Goal: Contribute content: Add original content to the website for others to see

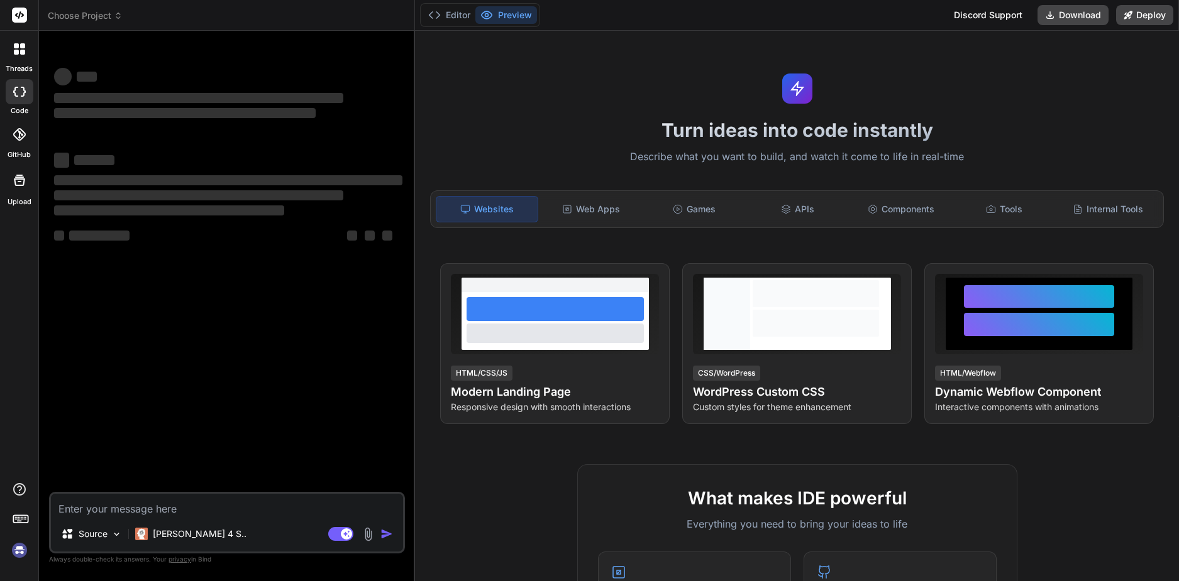
click at [194, 521] on div "Source Claude 4 S.. Agent Mode. When this toggle is activated, AI automatically…" at bounding box center [227, 523] width 356 height 62
click at [197, 516] on textarea at bounding box center [227, 505] width 352 height 23
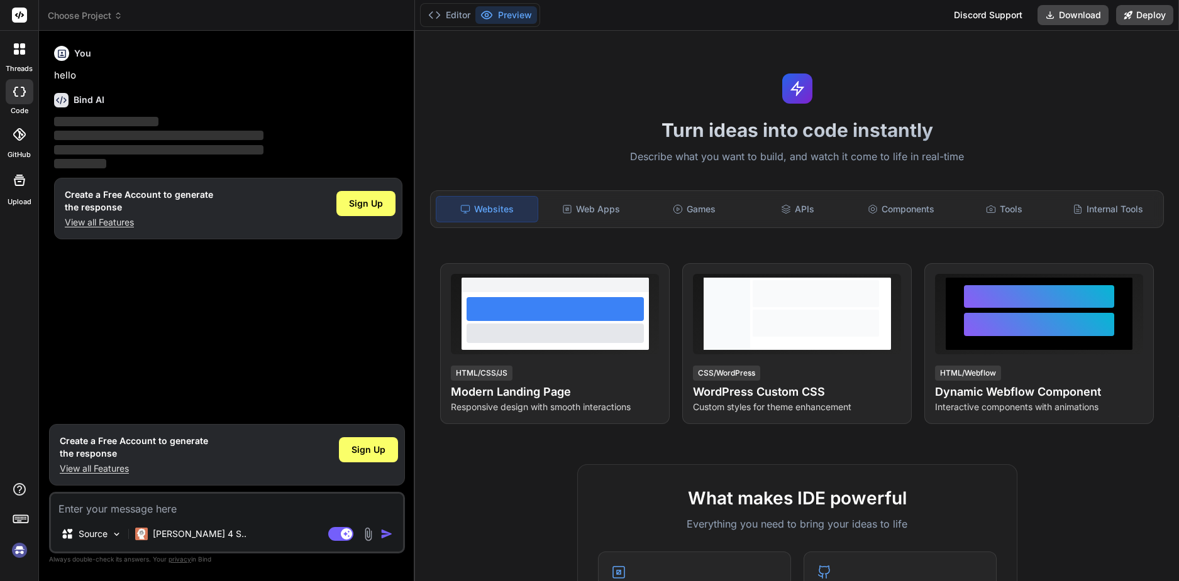
type textarea "x"
type textarea "s"
type textarea "x"
type textarea "st"
type textarea "x"
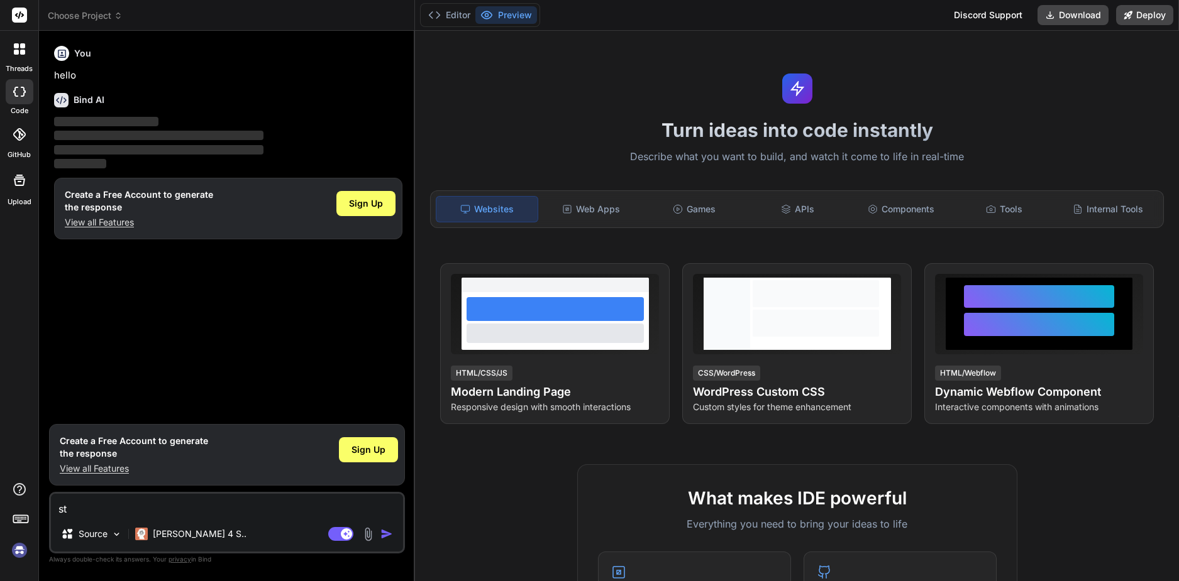
type textarea "stw"
type textarea "x"
type textarea "stwó"
type textarea "x"
type textarea "stwór"
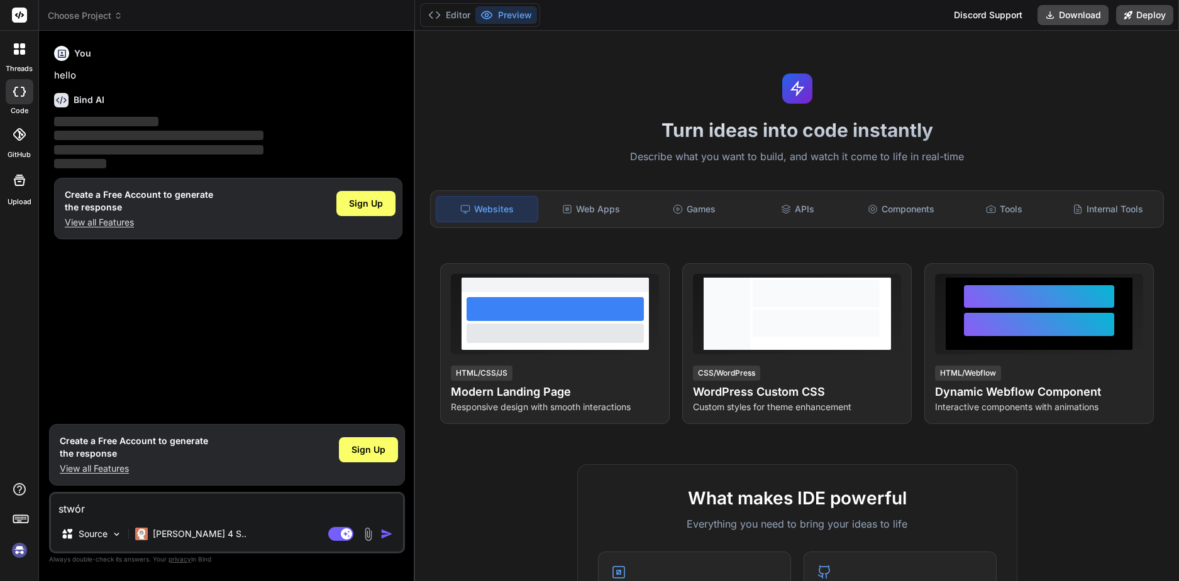
type textarea "x"
type textarea "stwórz"
type textarea "x"
type textarea "stwórz"
type textarea "x"
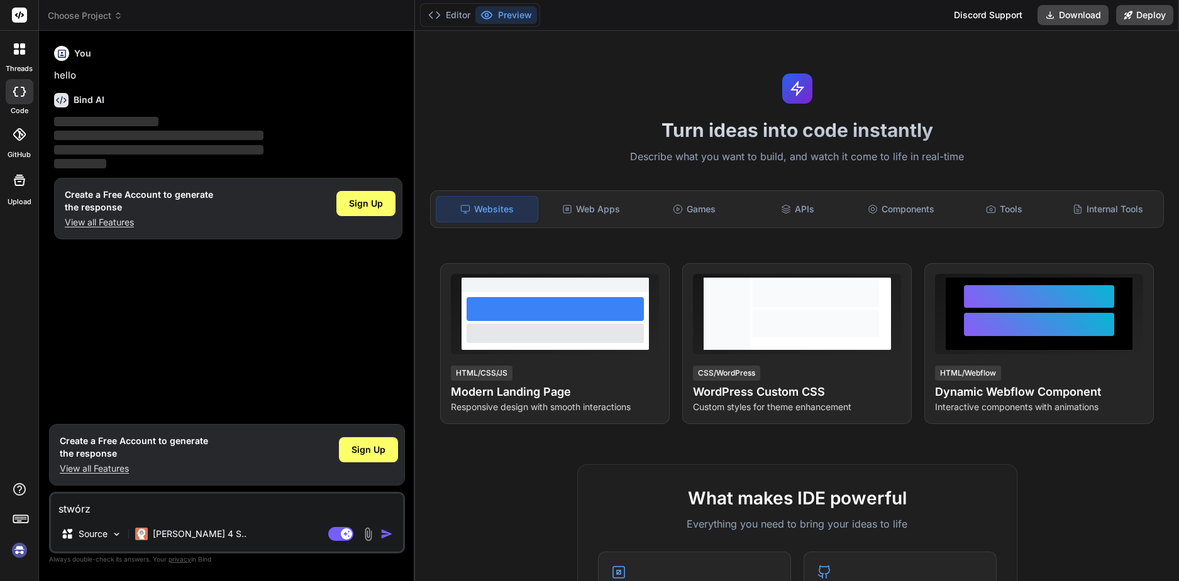
type textarea "stwórz m"
type textarea "x"
type textarea "stwórz mi"
type textarea "x"
type textarea "stwórz mi"
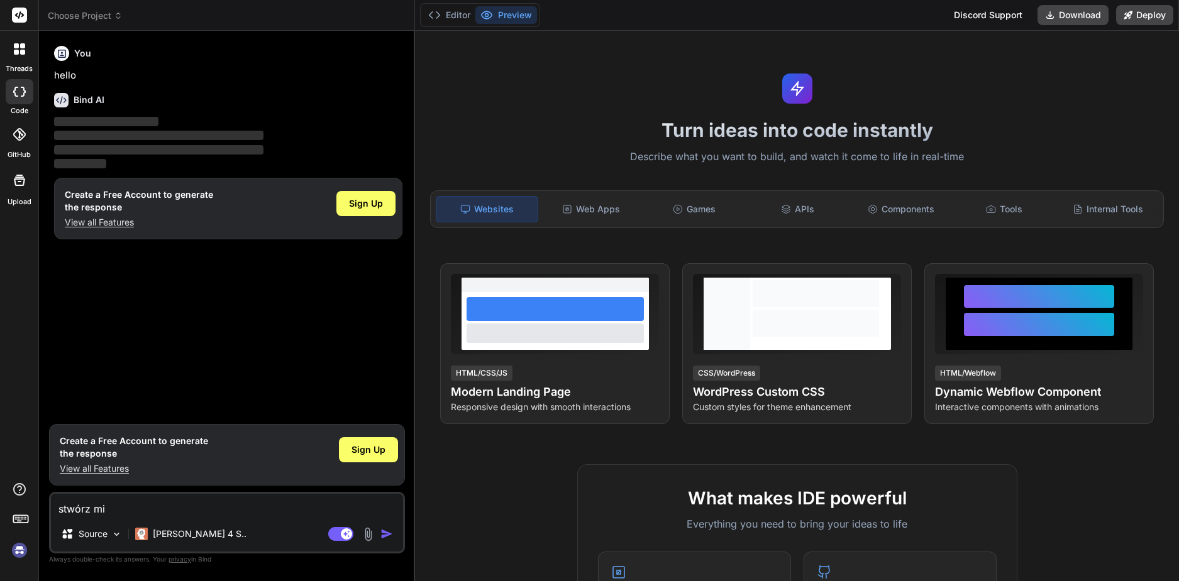
type textarea "x"
type textarea "stwórz mi s"
type textarea "x"
type textarea "stwórz mi st"
type textarea "x"
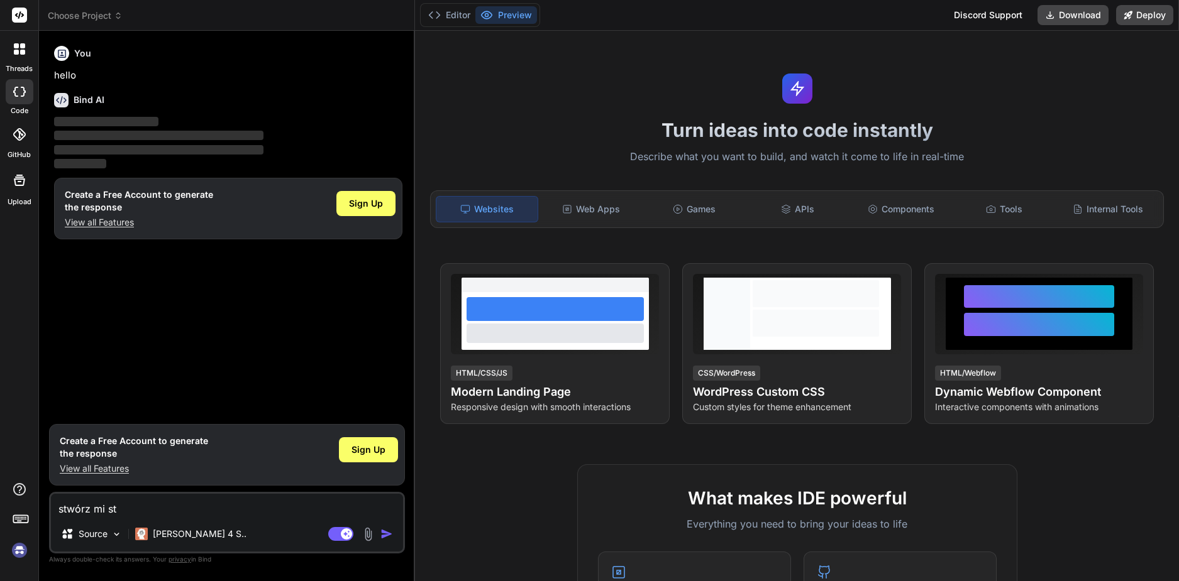
type textarea "stwórz mi sto"
type textarea "x"
type textarea "stwórz mi st"
type textarea "x"
type textarea "stwórz mi str"
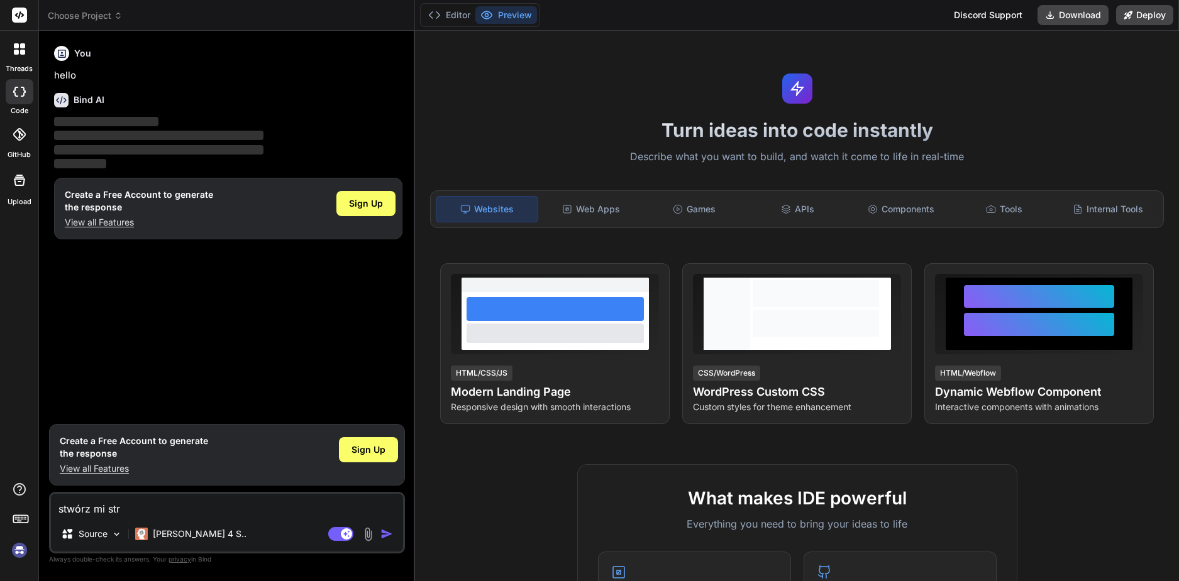
type textarea "x"
type textarea "stwórz mi stro"
type textarea "x"
type textarea "stwórz mi stron"
type textarea "x"
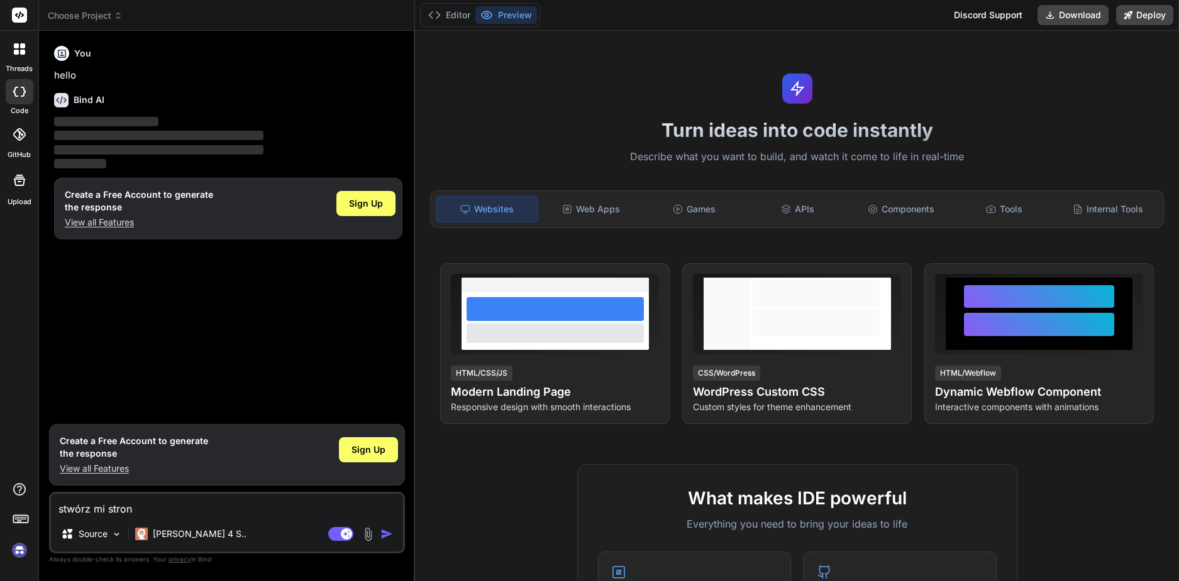
type textarea "stwórz mi stronę"
type textarea "x"
type textarea "stwórz mi stronę"
type textarea "x"
type textarea "stwórz mi stronę n"
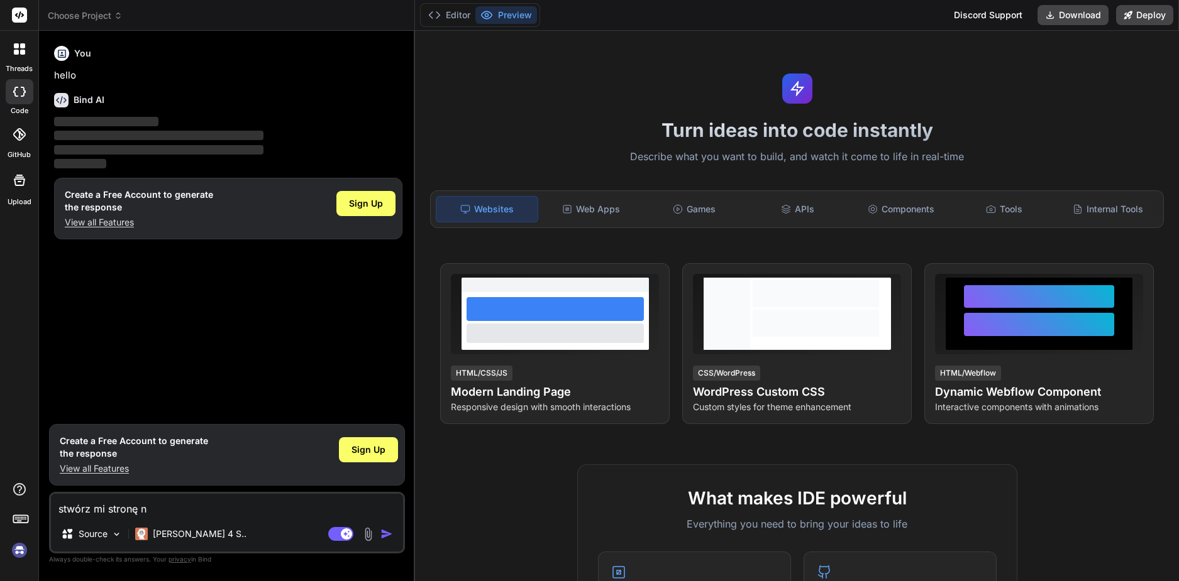
type textarea "x"
type textarea "stwórz mi stronę na"
type textarea "x"
type textarea "stwórz mi stronę na"
type textarea "x"
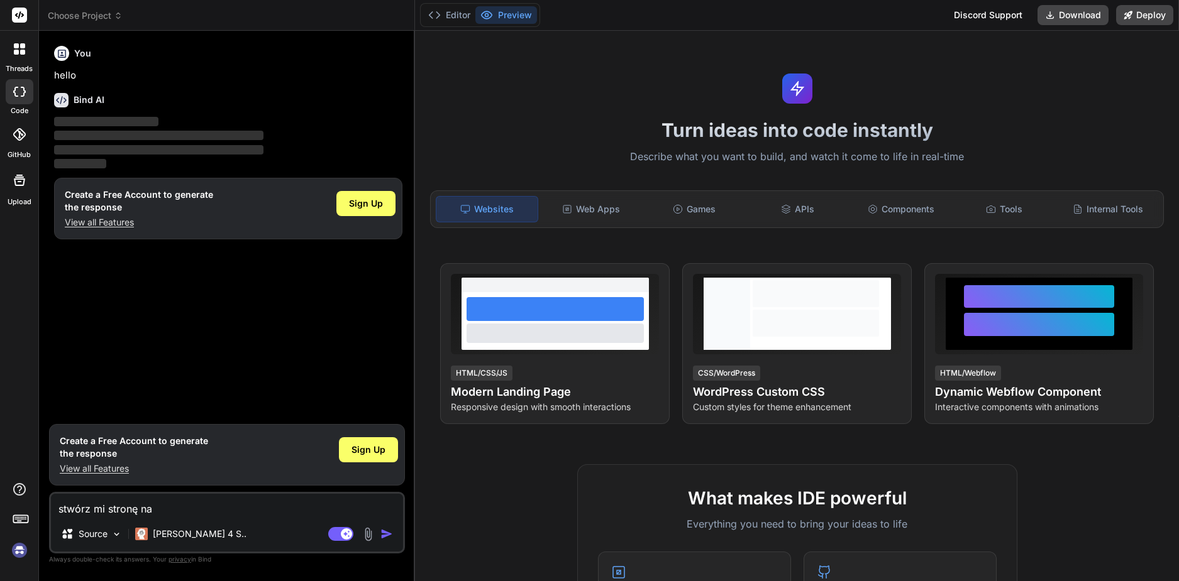
type textarea "stwórz mi stronę na p"
type textarea "x"
type textarea "stwórz mi stronę na po"
type textarea "x"
type textarea "stwórz mi stronę na pos"
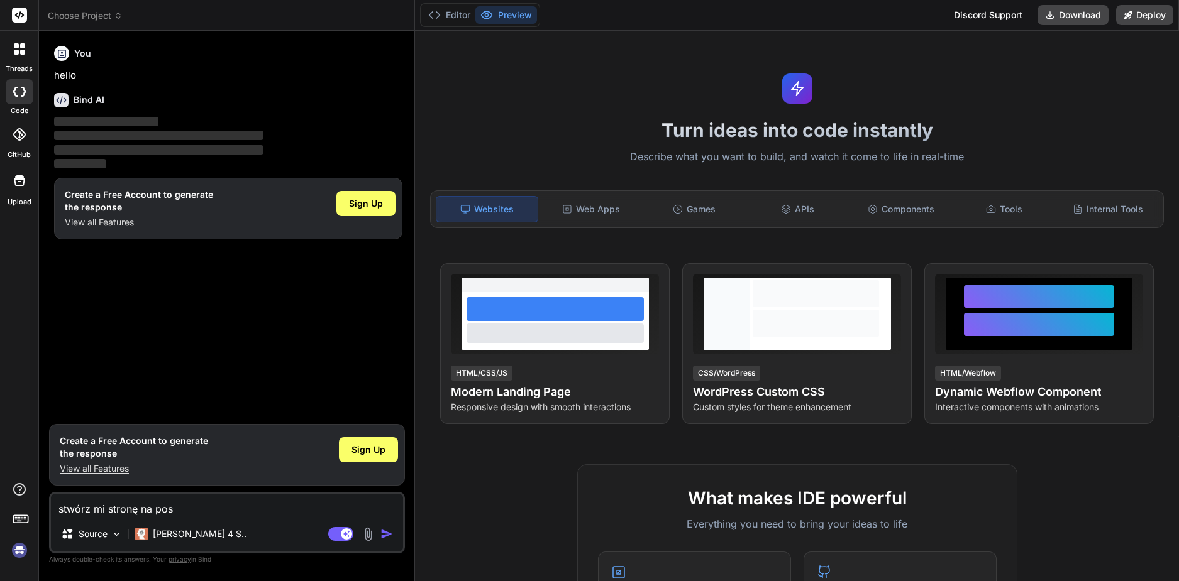
type textarea "x"
type textarea "stwórz mi stronę na po"
type textarea "x"
type textarea "stwórz mi stronę na p"
type textarea "x"
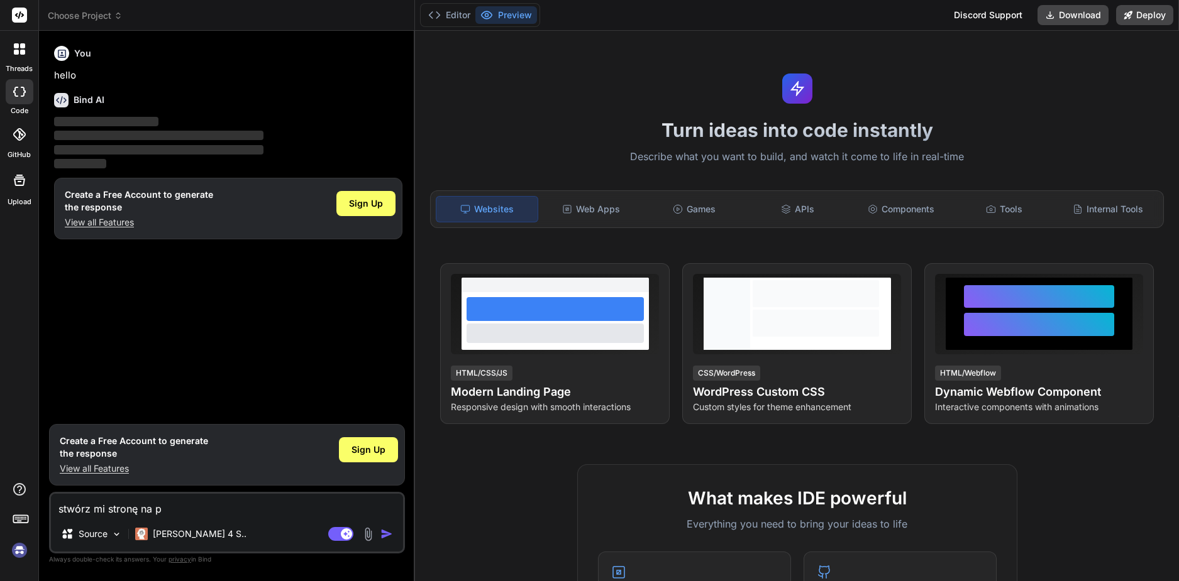
type textarea "stwórz mi stronę na"
type textarea "x"
type textarea "stwórz mi stronę na"
type textarea "x"
type textarea "stwórz mi stronę n"
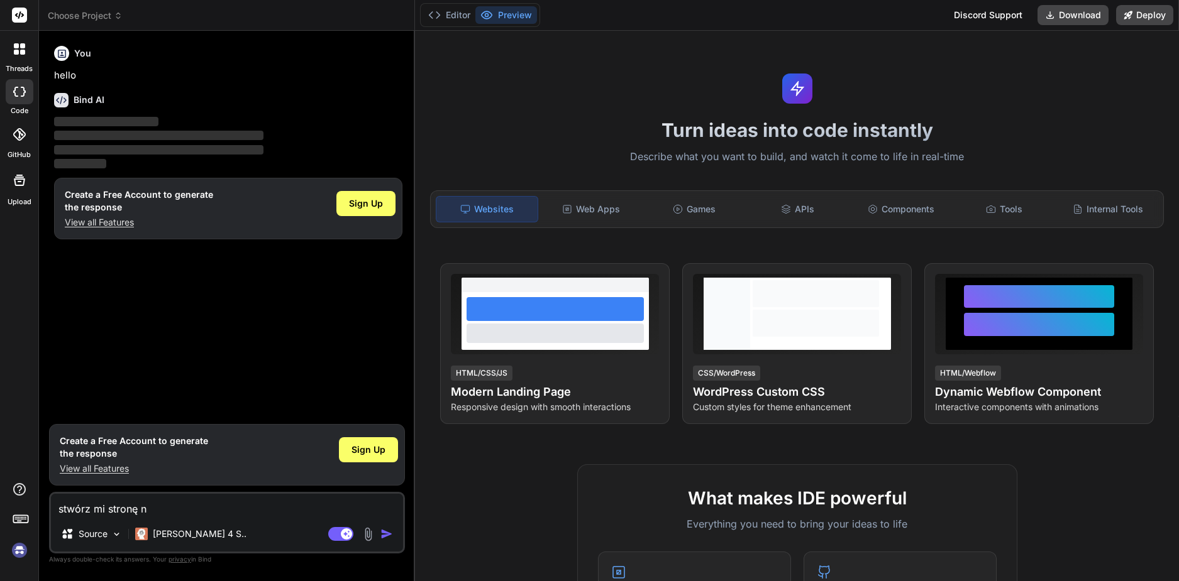
type textarea "x"
type textarea "stwórz mi stronę"
type textarea "x"
type textarea "stwórz mi stronę"
type textarea "x"
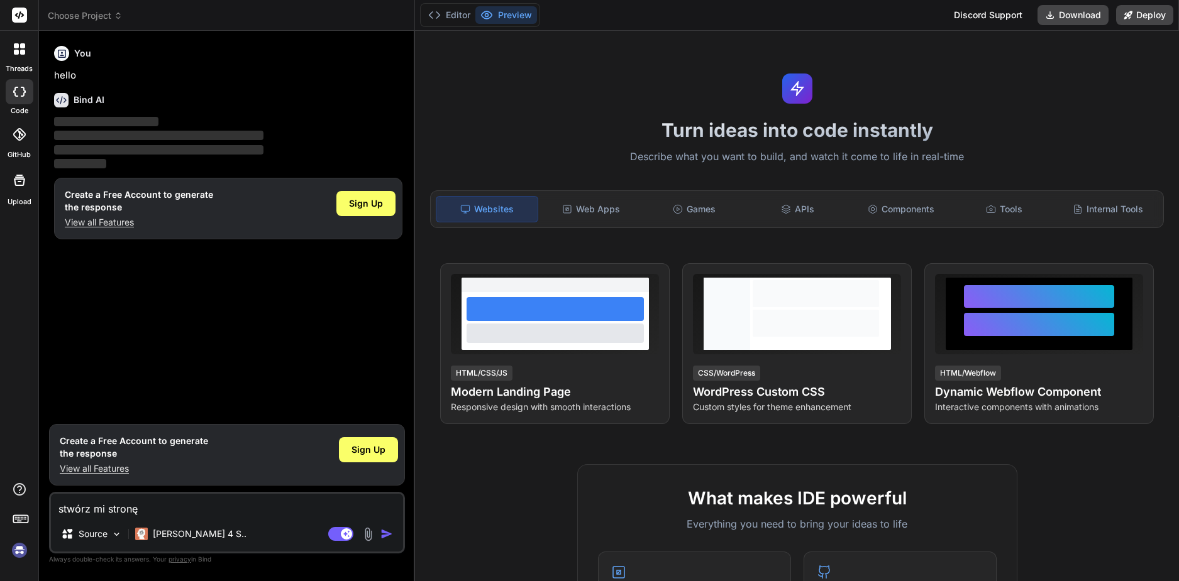
type textarea "stwórz mi stron"
type textarea "x"
type textarea "stwórz mi stro"
type textarea "x"
type textarea "stwórz mi str"
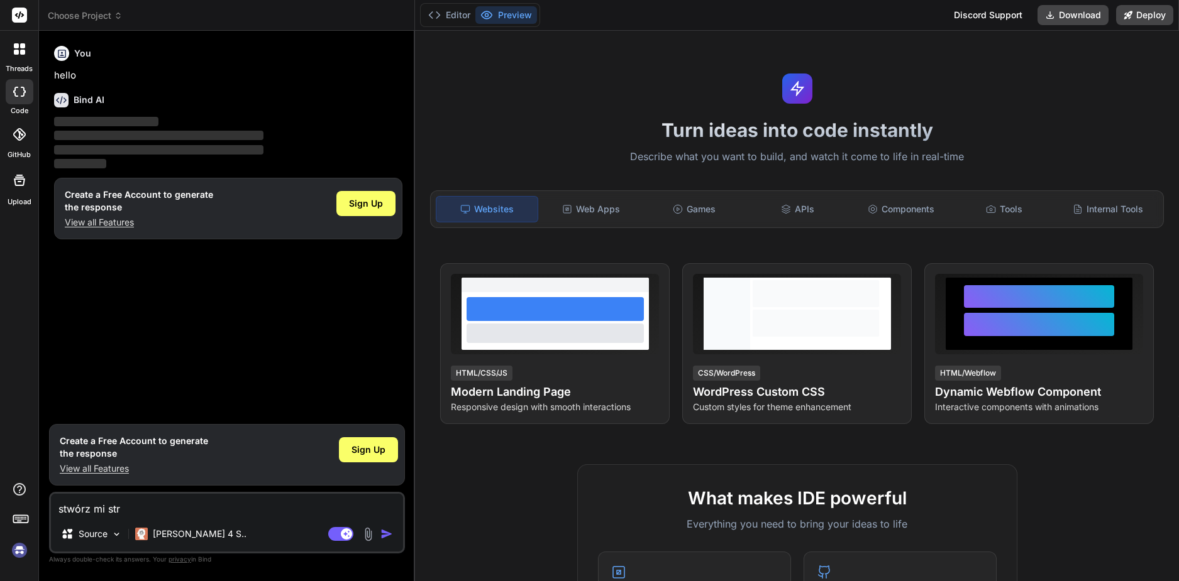
type textarea "x"
type textarea "stwórz mi st"
type textarea "x"
type textarea "stwórz mi s"
type textarea "x"
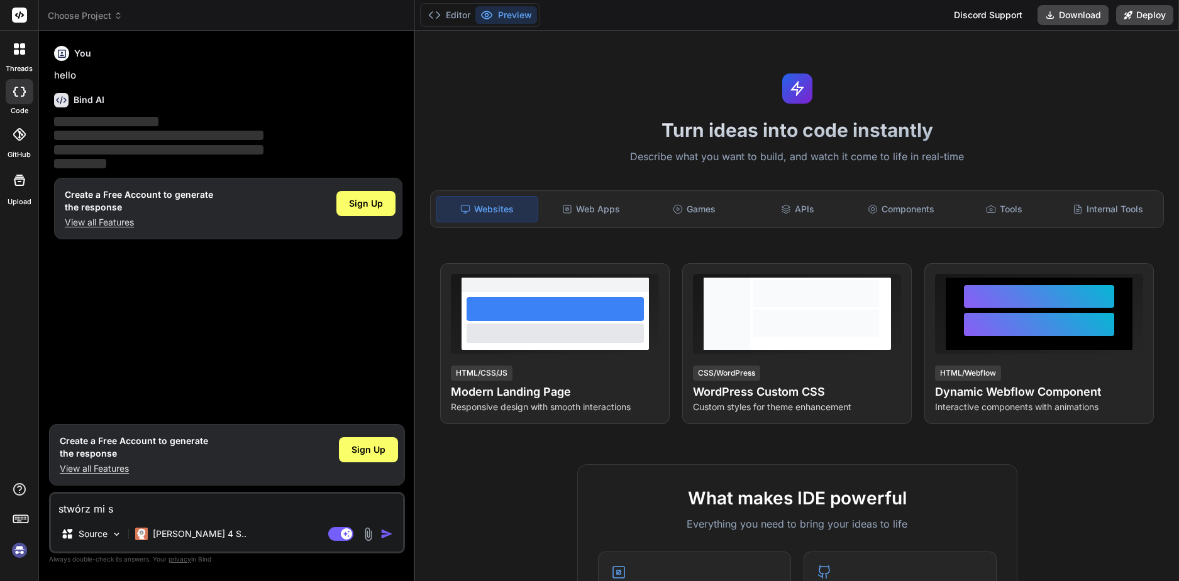
type textarea "stwórz mi"
type textarea "x"
type textarea "stwórz mi"
type textarea "x"
type textarea "stwórz m"
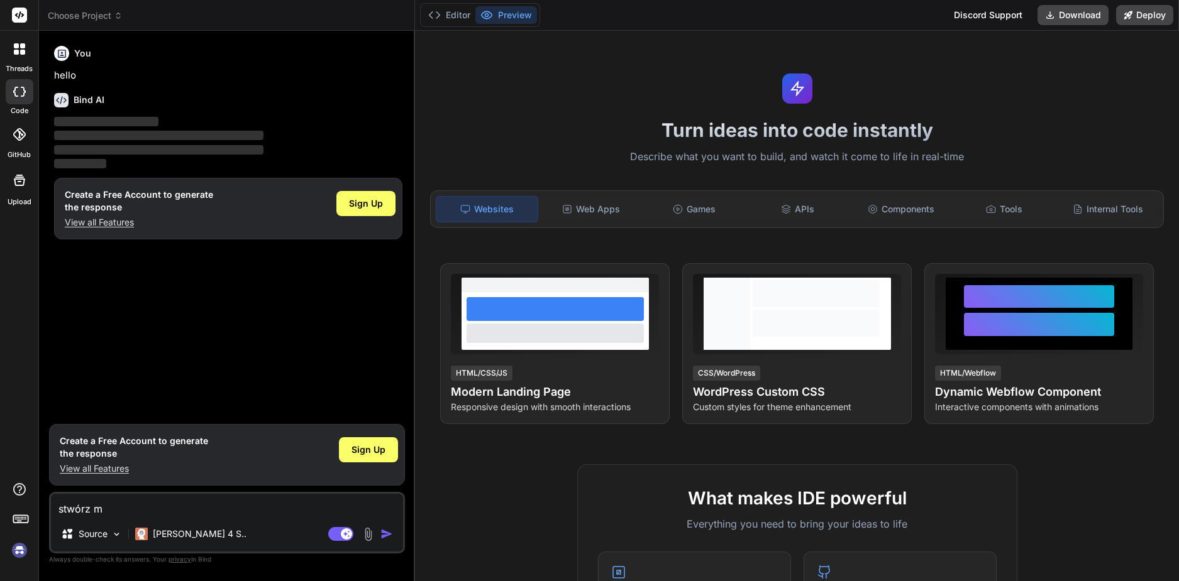
type textarea "x"
type textarea "stwórz"
type textarea "x"
type textarea "stwórz"
type textarea "x"
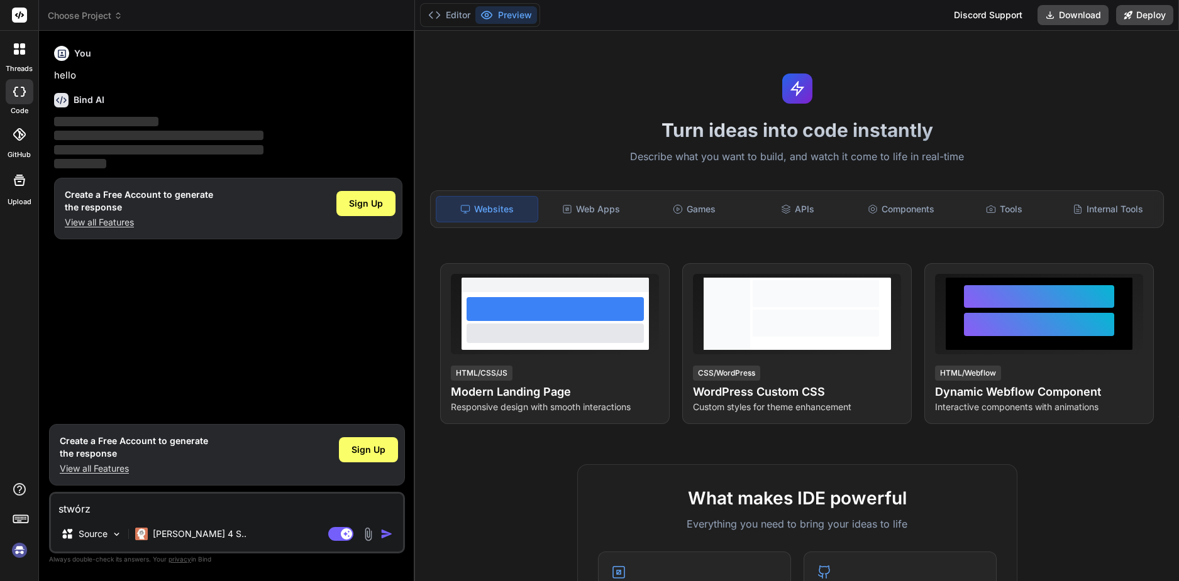
type textarea "stwór"
type textarea "x"
type textarea "stwó"
type textarea "x"
type textarea "stw"
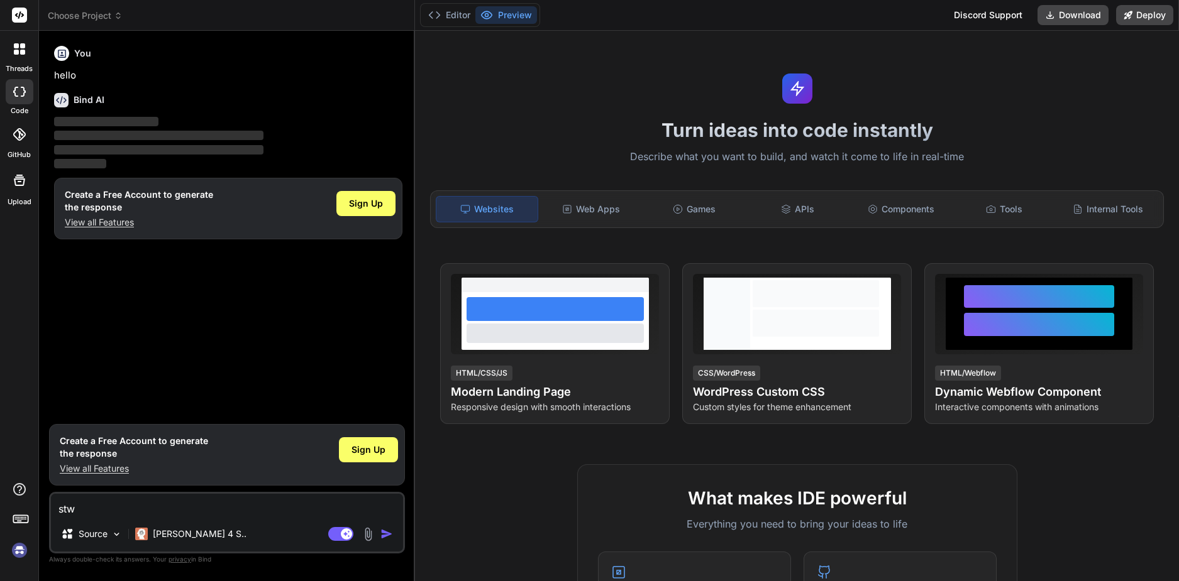
type textarea "x"
type textarea "st"
type textarea "x"
type textarea "s"
type textarea "x"
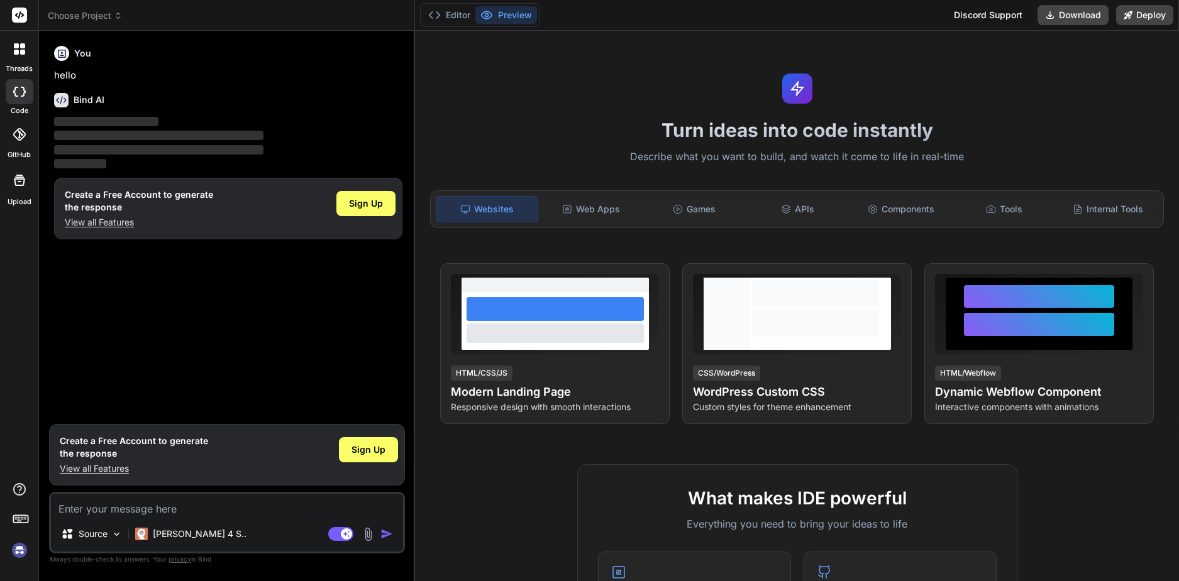
type textarea "x"
type textarea "C"
type textarea "x"
type textarea "Cr"
type textarea "x"
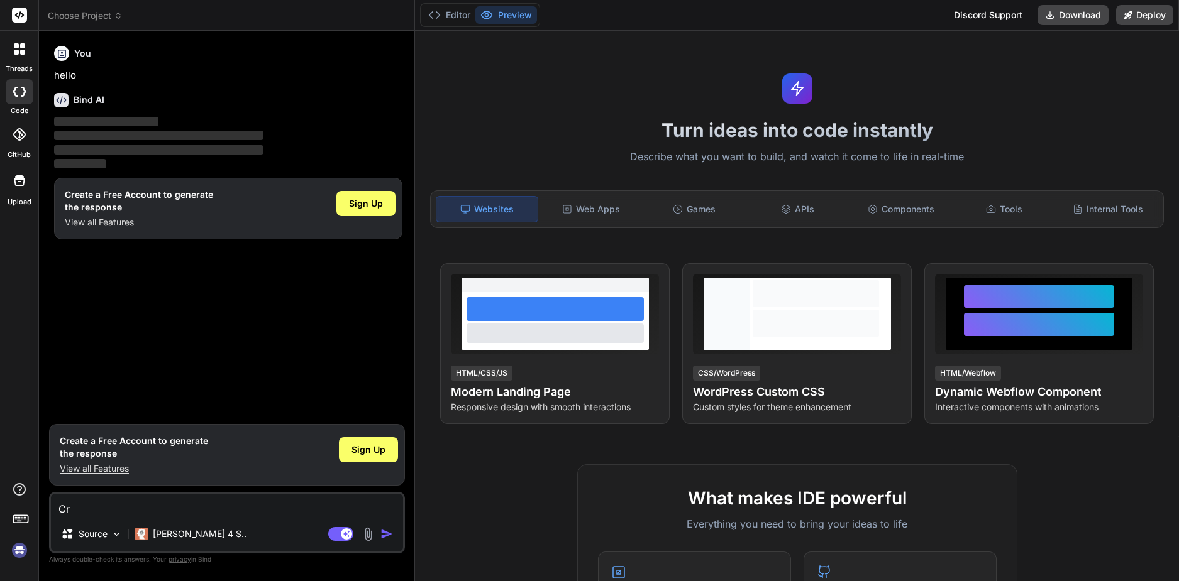
type textarea "Cre"
type textarea "x"
type textarea "Crea"
type textarea "x"
type textarea "Creat"
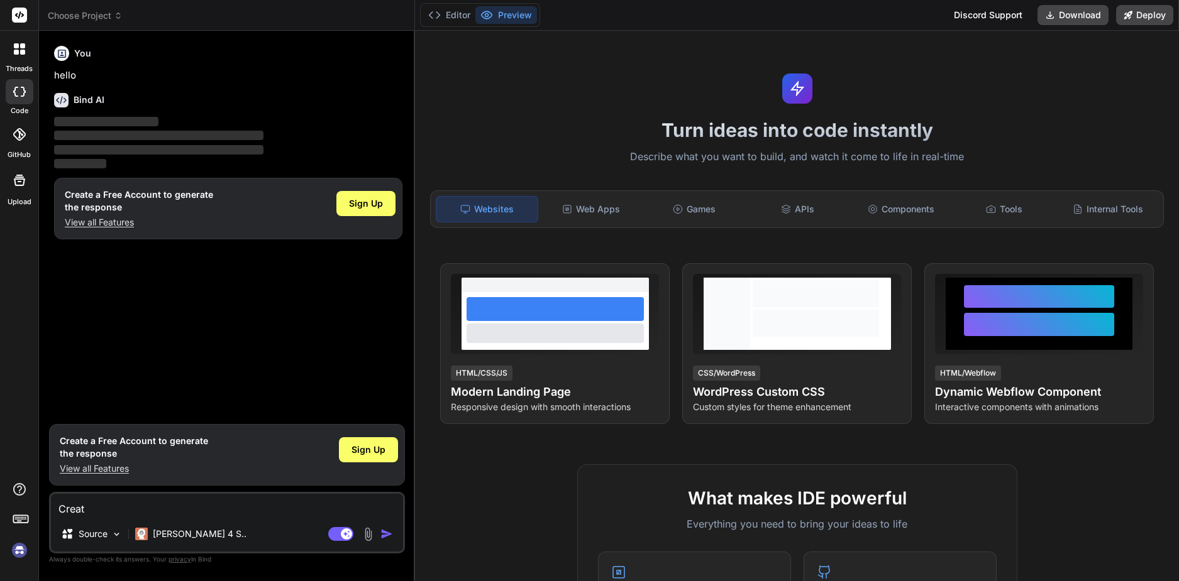
type textarea "x"
type textarea "Create"
type textarea "x"
type textarea "Create"
type textarea "x"
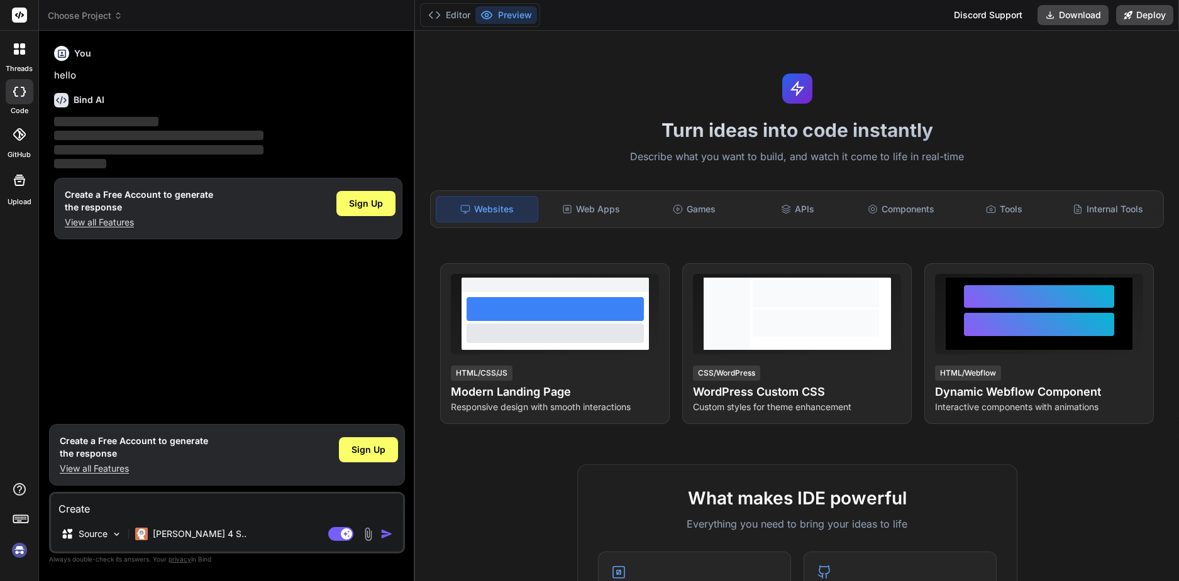
type textarea "Create w"
type textarea "x"
type textarea "Create we"
type textarea "x"
type textarea "Create web"
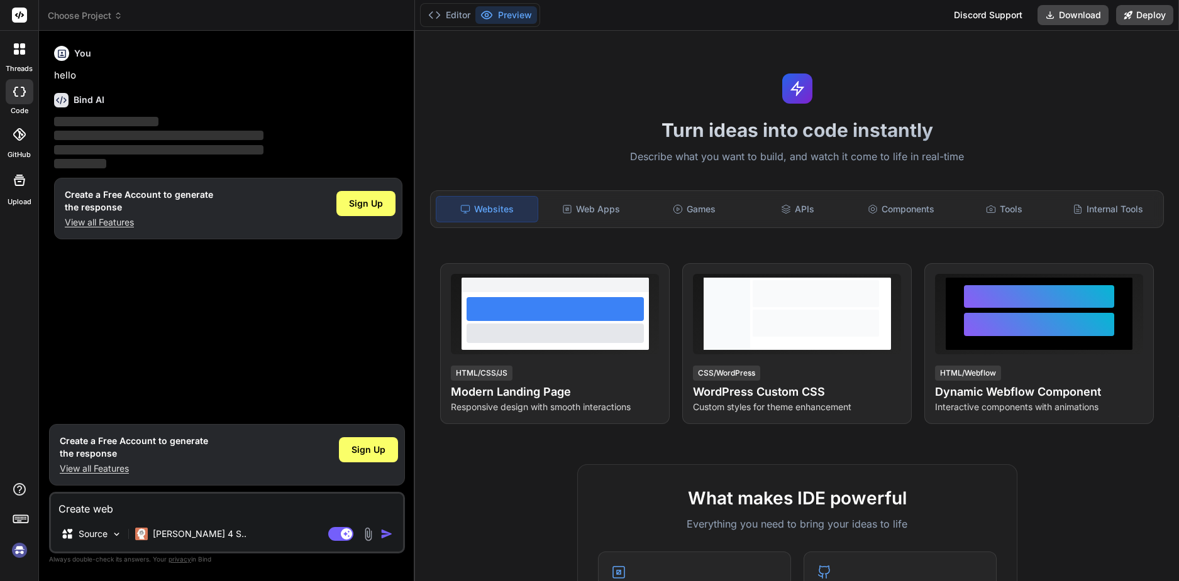
type textarea "x"
type textarea "Create webs"
type textarea "x"
type textarea "Create websi"
type textarea "x"
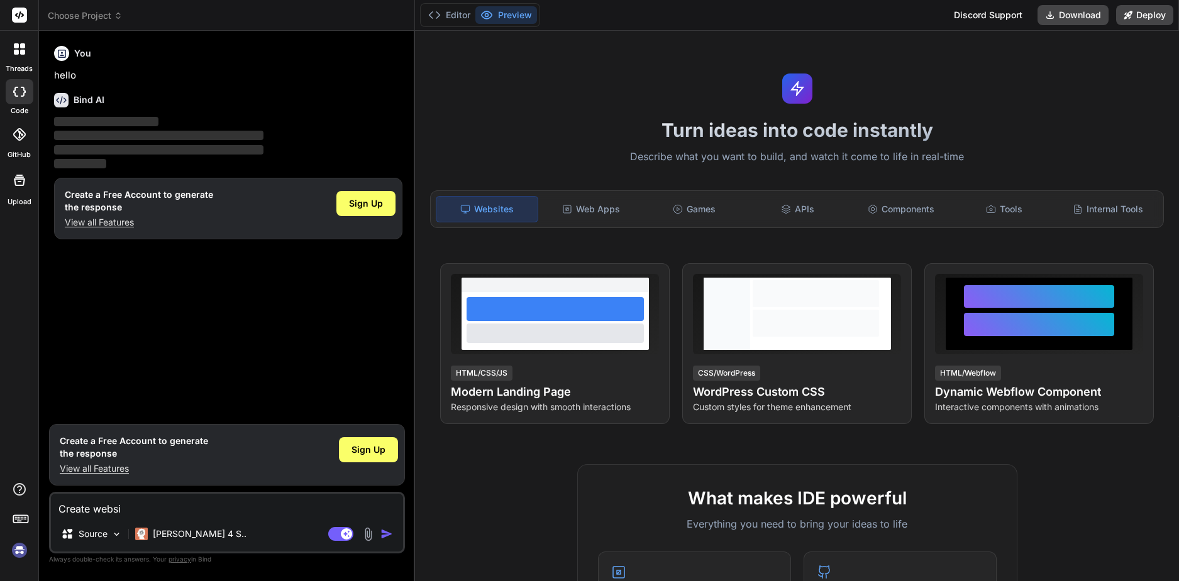
type textarea "Create websit"
type textarea "x"
type textarea "Create website"
type textarea "x"
type textarea "Create website"
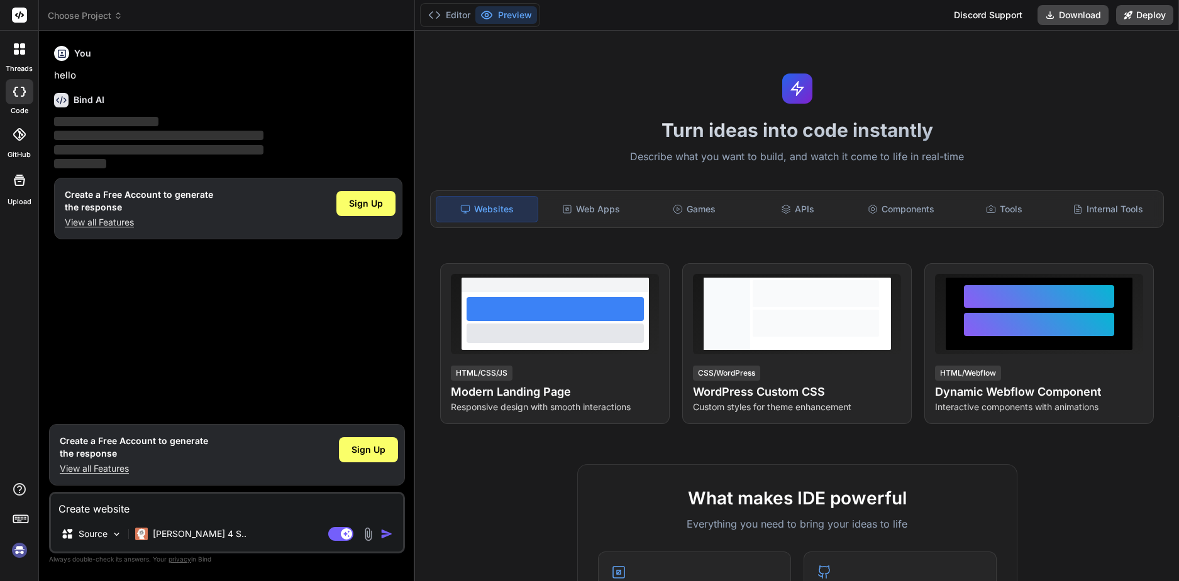
type textarea "x"
type textarea "Create website s"
type textarea "x"
type textarea "Create website sa"
type textarea "x"
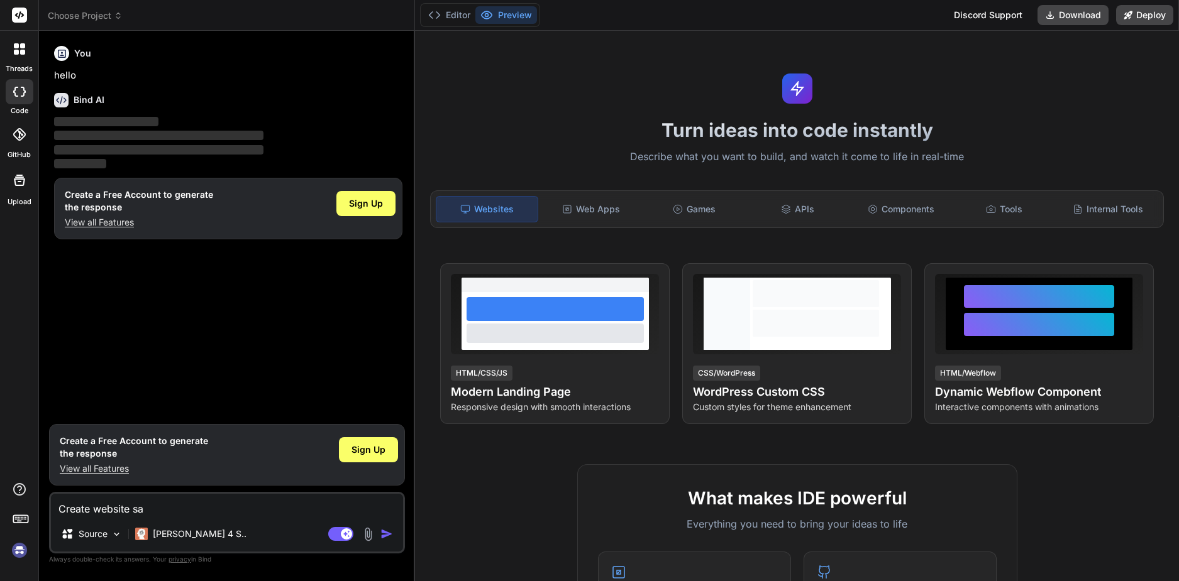
type textarea "Create website sam"
type textarea "x"
type textarea "Create website same"
type textarea "x"
type textarea "Create website same"
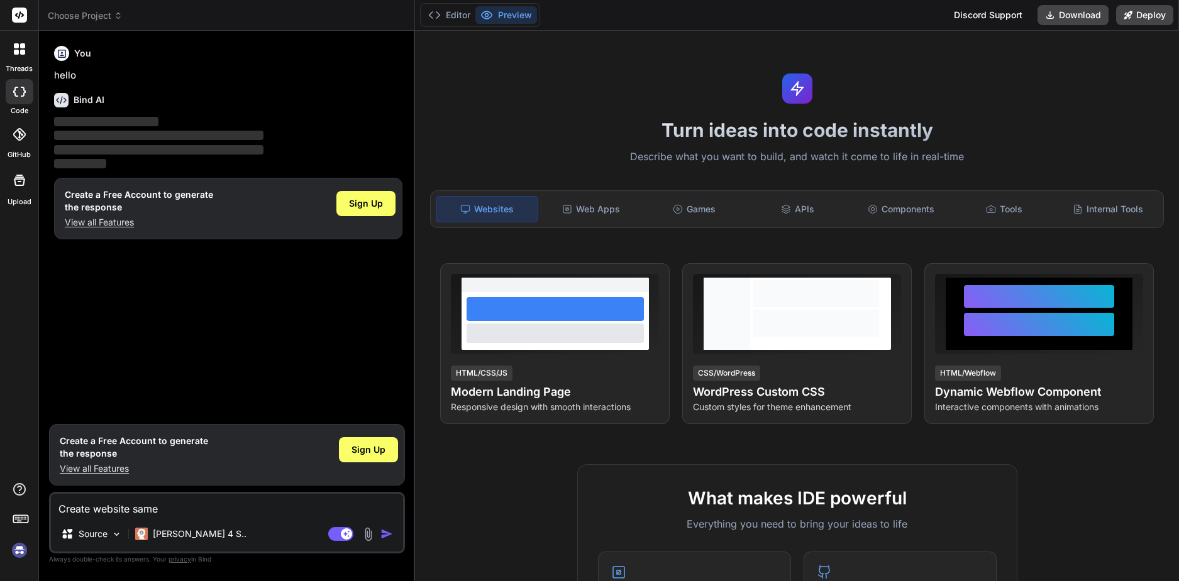
type textarea "x"
type textarea "Create website same a"
type textarea "x"
type textarea "Create website same as"
type textarea "x"
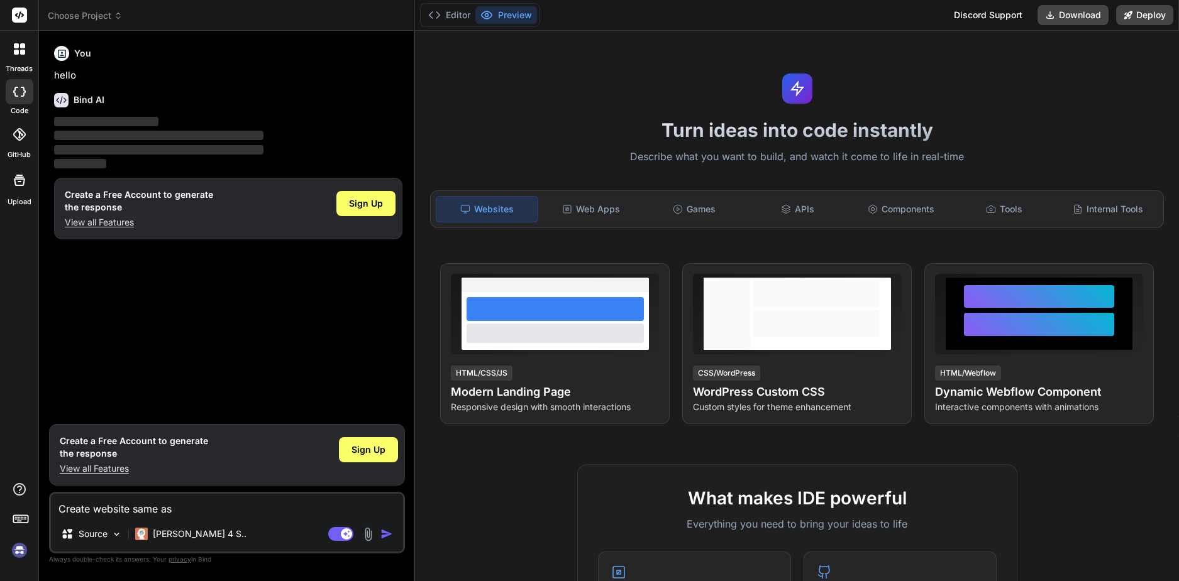
type textarea "Create website same as"
click at [283, 507] on textarea "Create website same as" at bounding box center [227, 505] width 352 height 23
type textarea "x"
type textarea "Create website same as t"
type textarea "x"
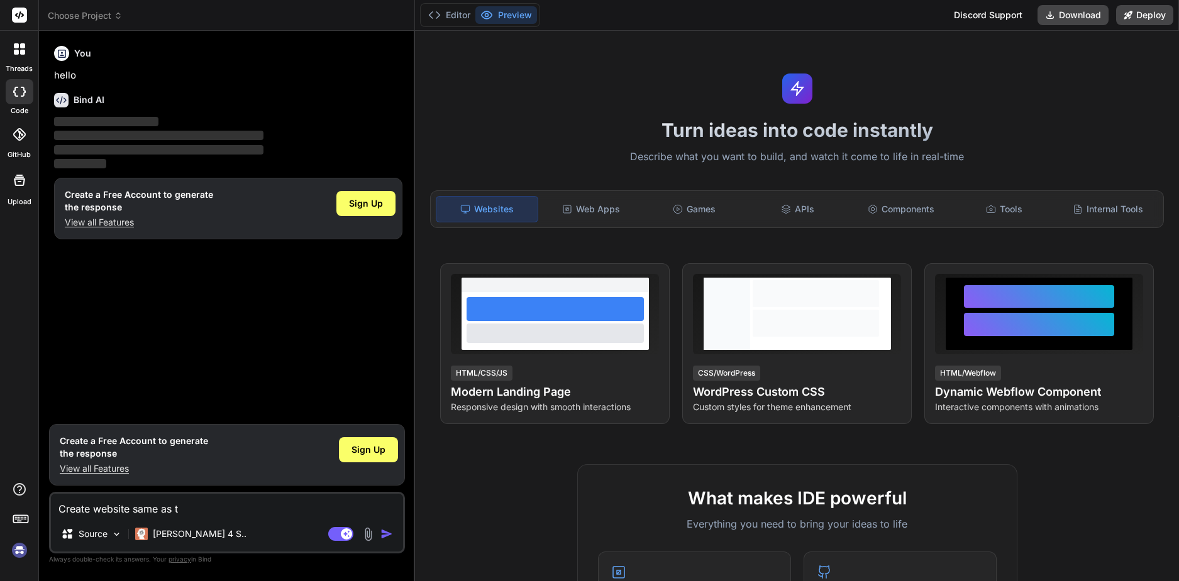
type textarea "Create website same as tu"
type textarea "x"
type textarea "Create website same as tub"
type textarea "x"
type textarea "Create website same as tube"
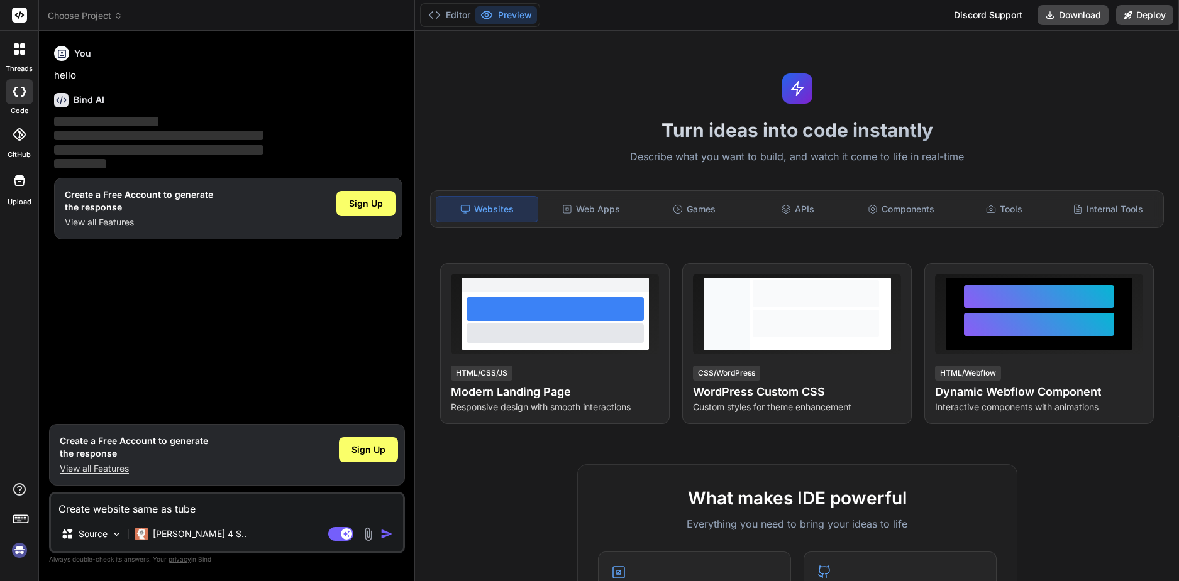
type textarea "x"
type textarea "Create website same as tuben"
type textarea "x"
type textarea "Create website same as tubene"
type textarea "x"
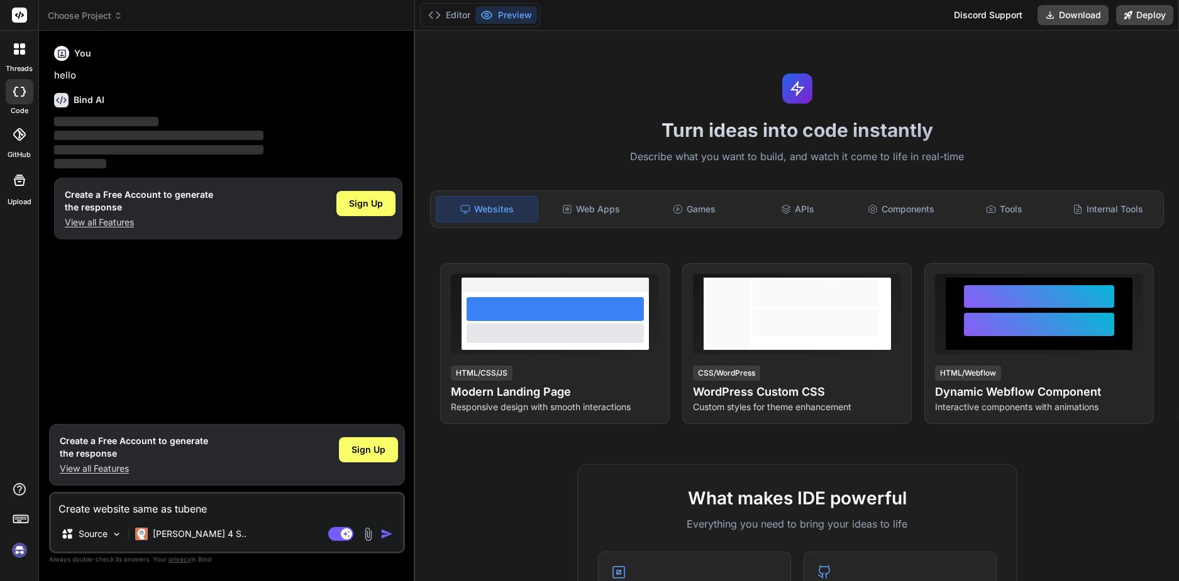
type textarea "Create website same as tuben"
type textarea "x"
type textarea "Create website same as tube"
type textarea "x"
type textarea "Create website same as tubeg"
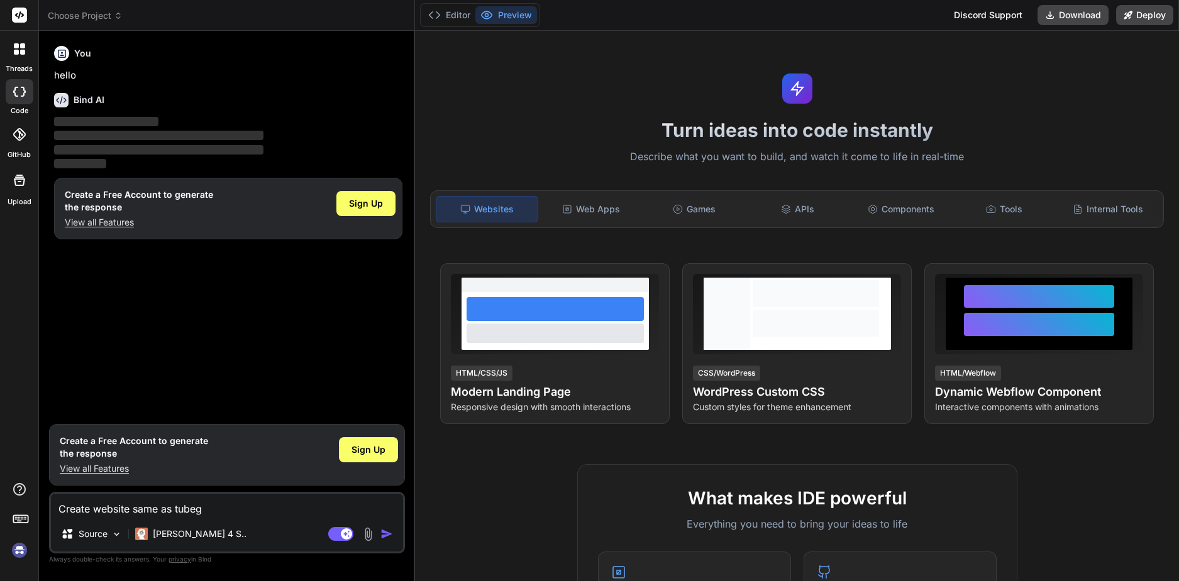
type textarea "x"
type textarea "Create website same as tubege"
type textarea "x"
type textarea "Create website same as tubegen"
type textarea "x"
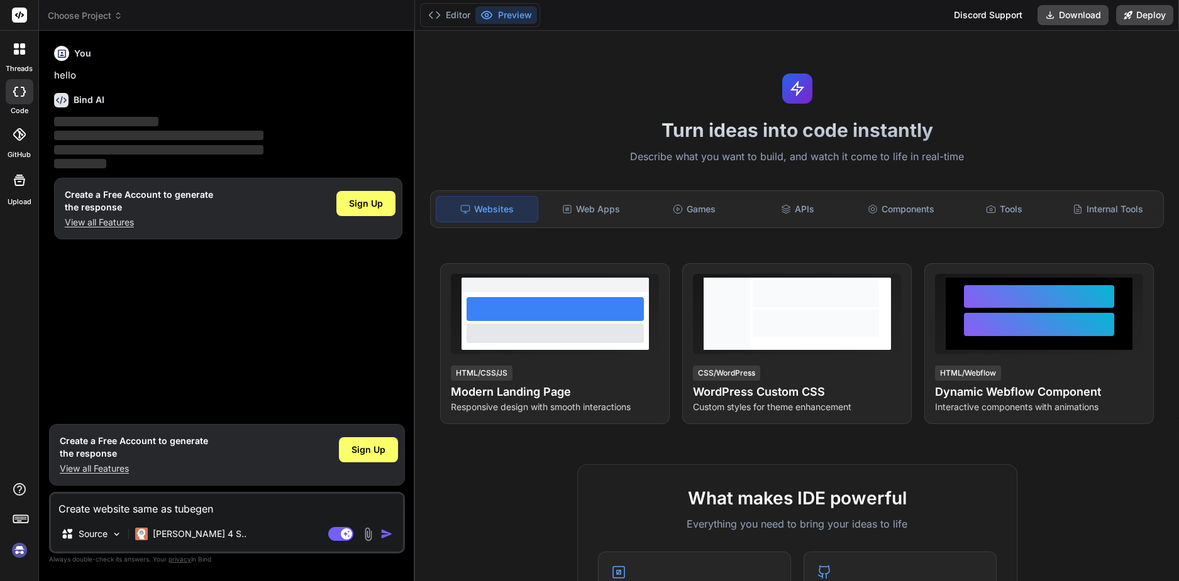
type textarea "Create website same as tubegen"
type textarea "x"
type textarea "Create website same as tubegen a"
type textarea "x"
type textarea "Create website same as tubegen ai"
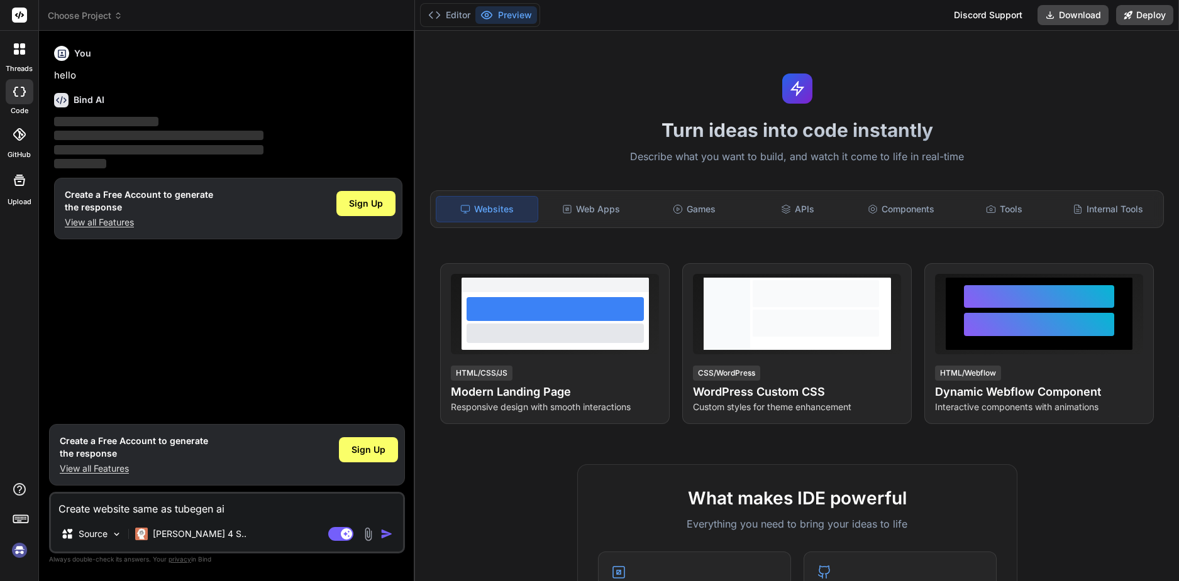
click at [383, 530] on img "button" at bounding box center [386, 534] width 13 height 13
click at [376, 445] on span "Sign Up" at bounding box center [368, 450] width 34 height 13
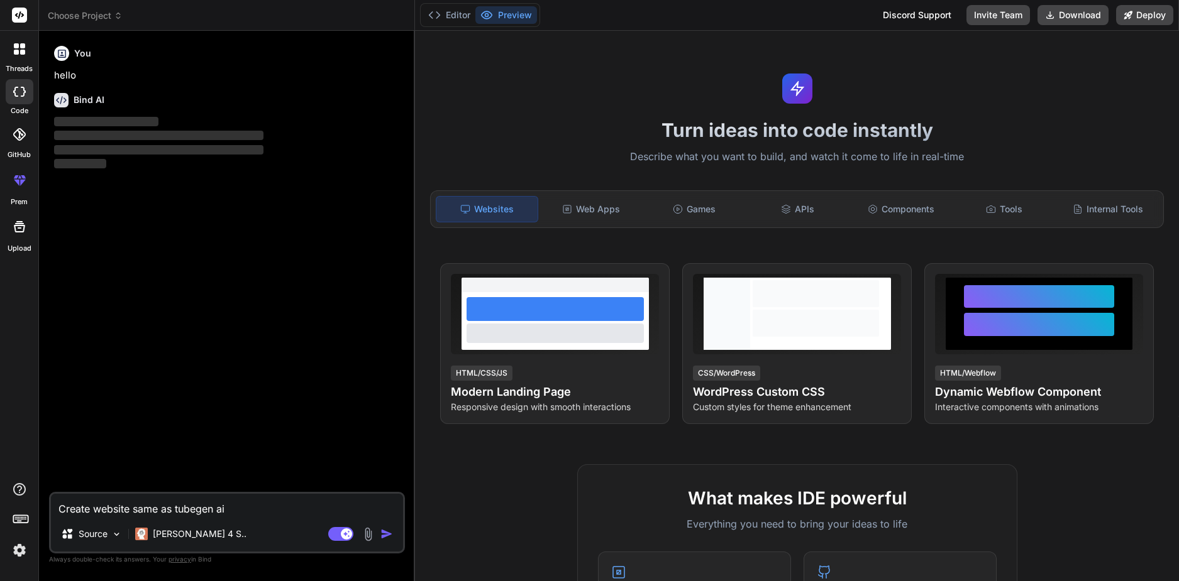
click at [386, 537] on img "button" at bounding box center [386, 534] width 13 height 13
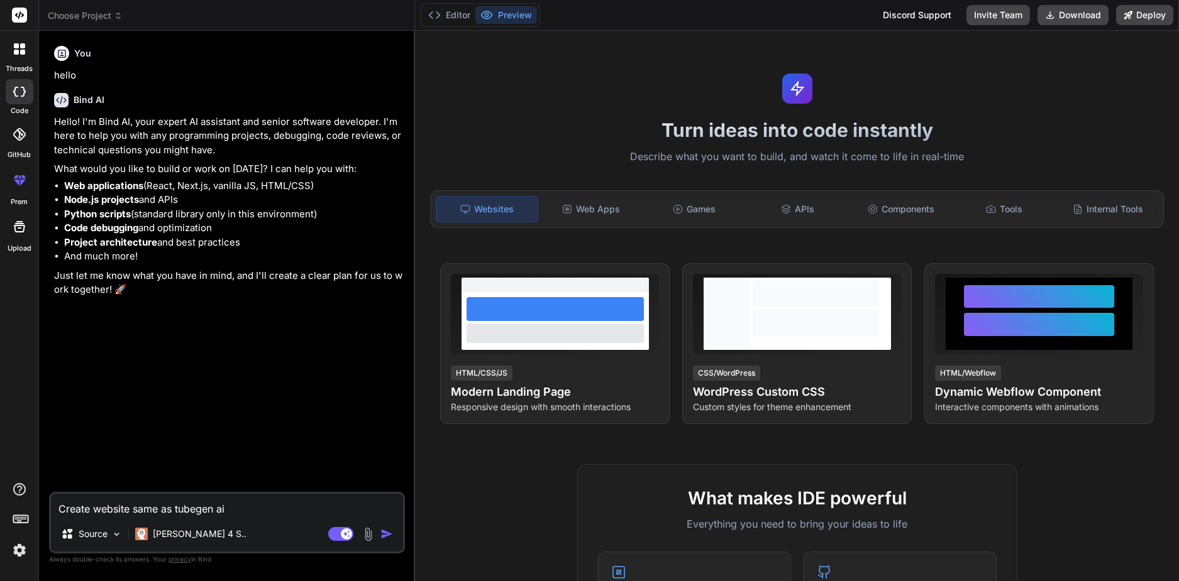
click at [395, 536] on button "button" at bounding box center [389, 534] width 18 height 13
type textarea "x"
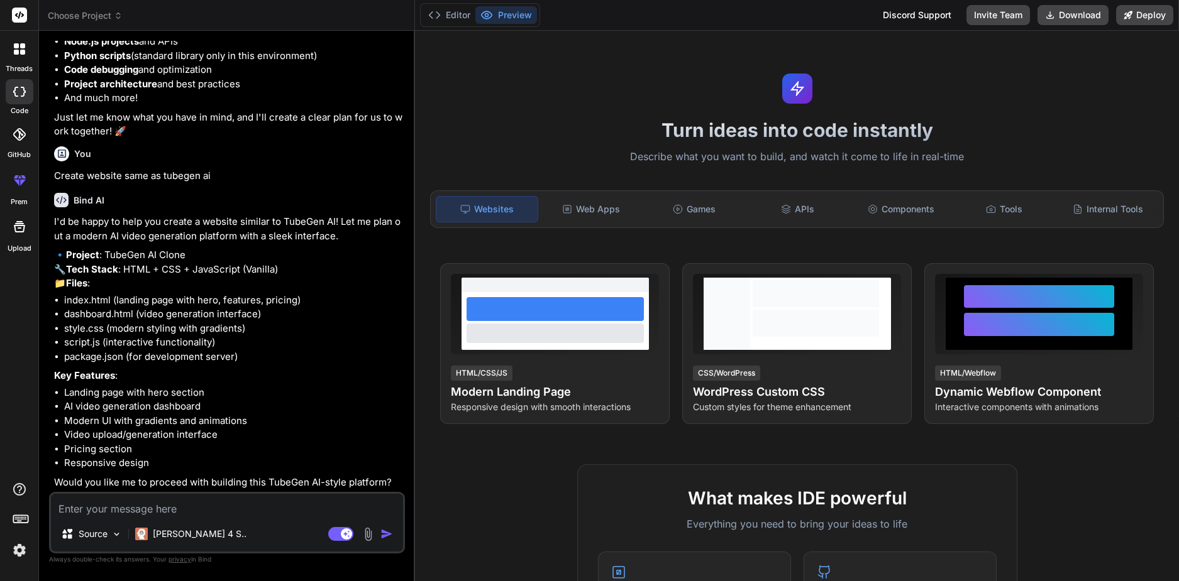
scroll to position [187, 0]
click at [170, 508] on textarea at bounding box center [227, 505] width 352 height 23
type textarea "x"
type textarea "y"
type textarea "x"
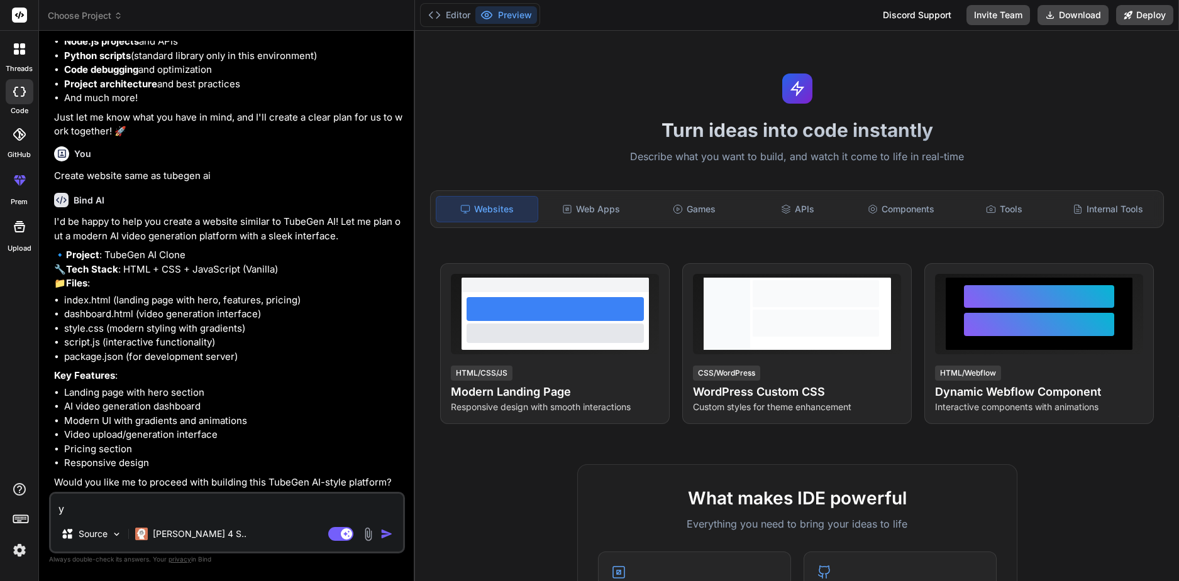
type textarea "ye"
type textarea "x"
type textarea "yes"
type textarea "x"
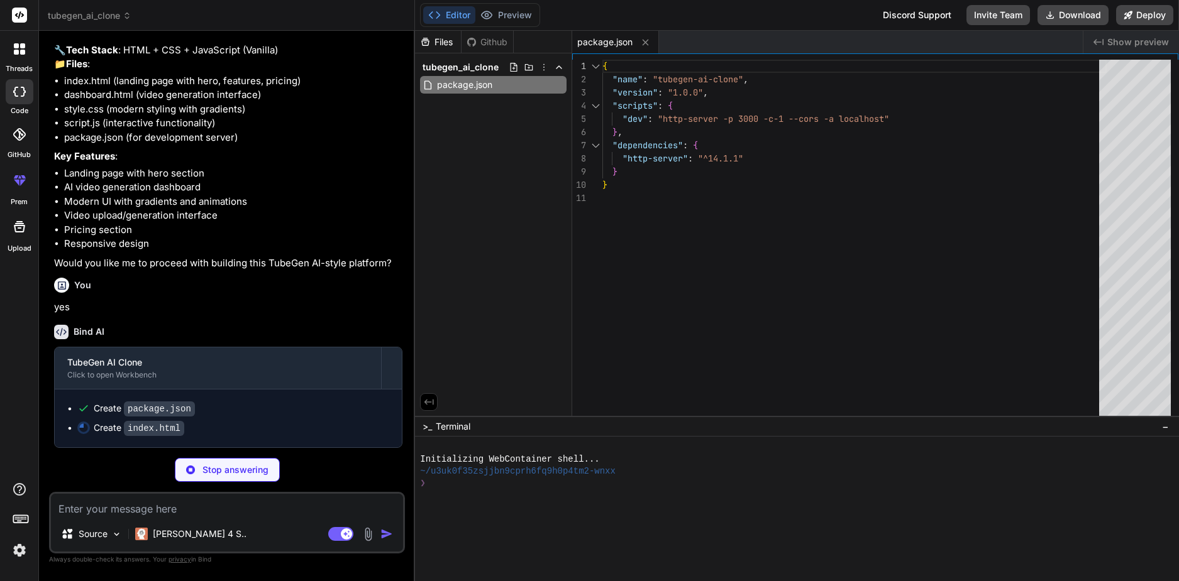
scroll to position [406, 0]
type textarea "x"
type textarea "</div> </footer> <script src="script.js"></script> </body> </html>"
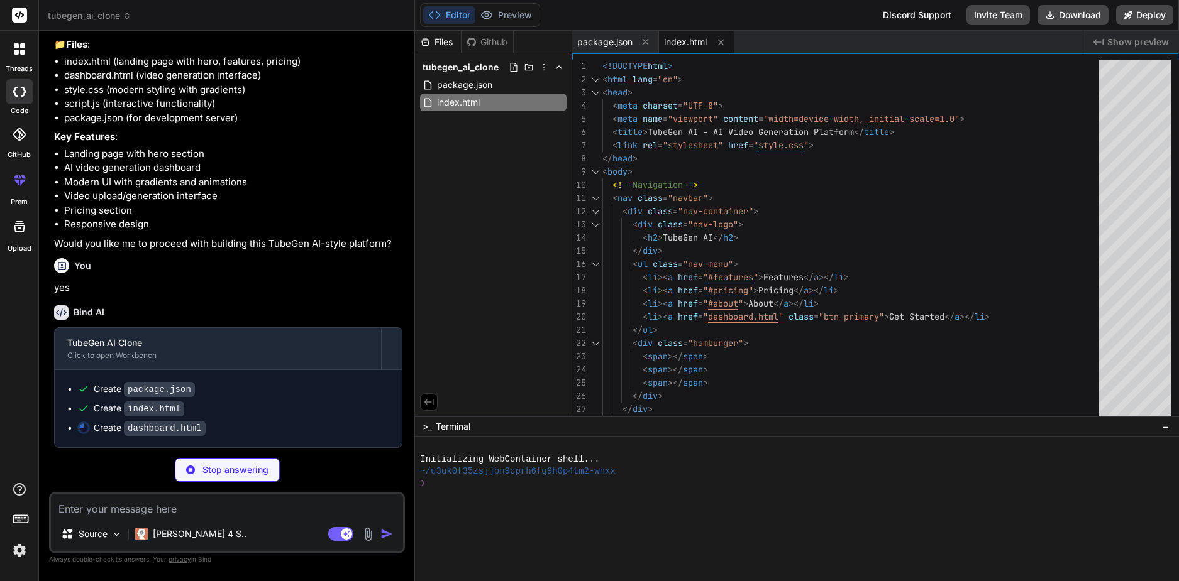
type textarea "x"
type textarea "<script src="script.js"></script> </body> </html>"
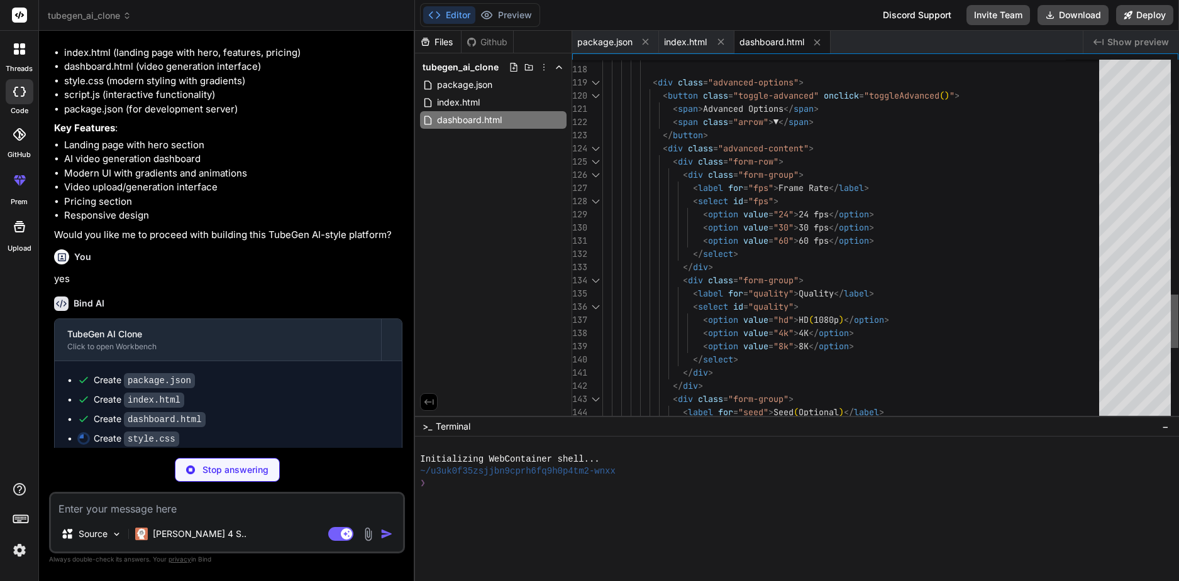
click at [1178, 354] on div at bounding box center [1174, 241] width 8 height 363
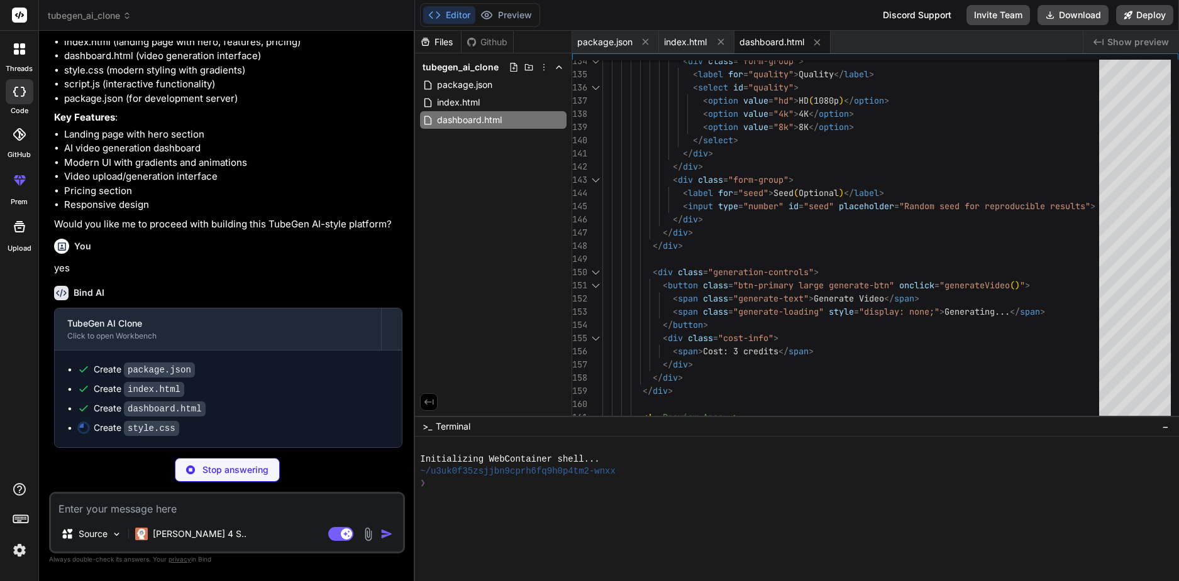
scroll to position [445, 0]
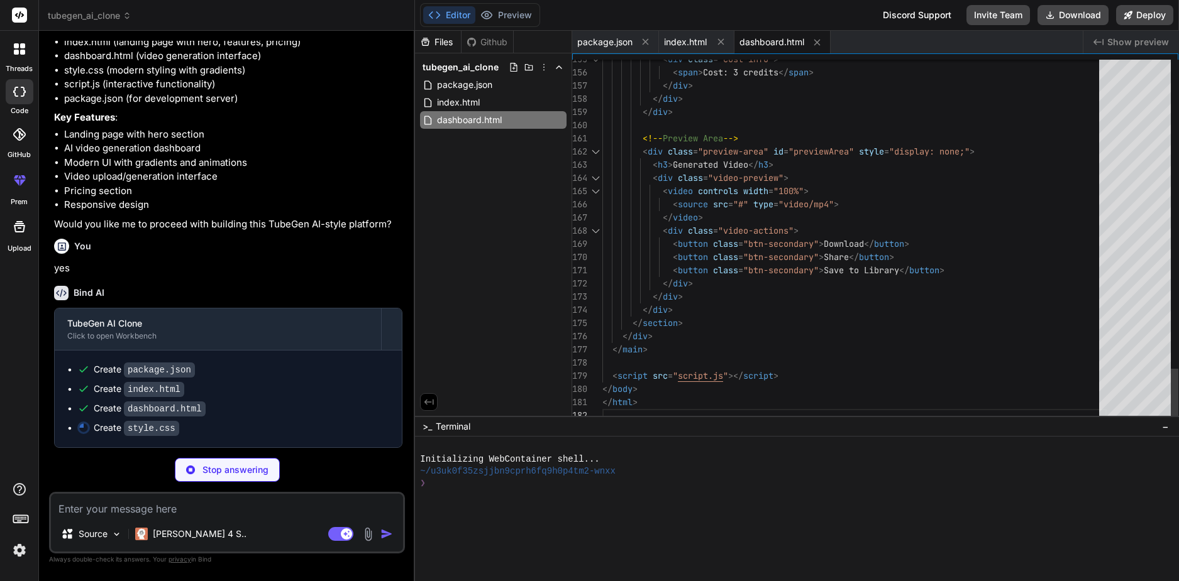
type textarea "x"
type textarea ".dashboard-sidebar { display: none; } .form-row { grid-template-columns: 1fr; }…"
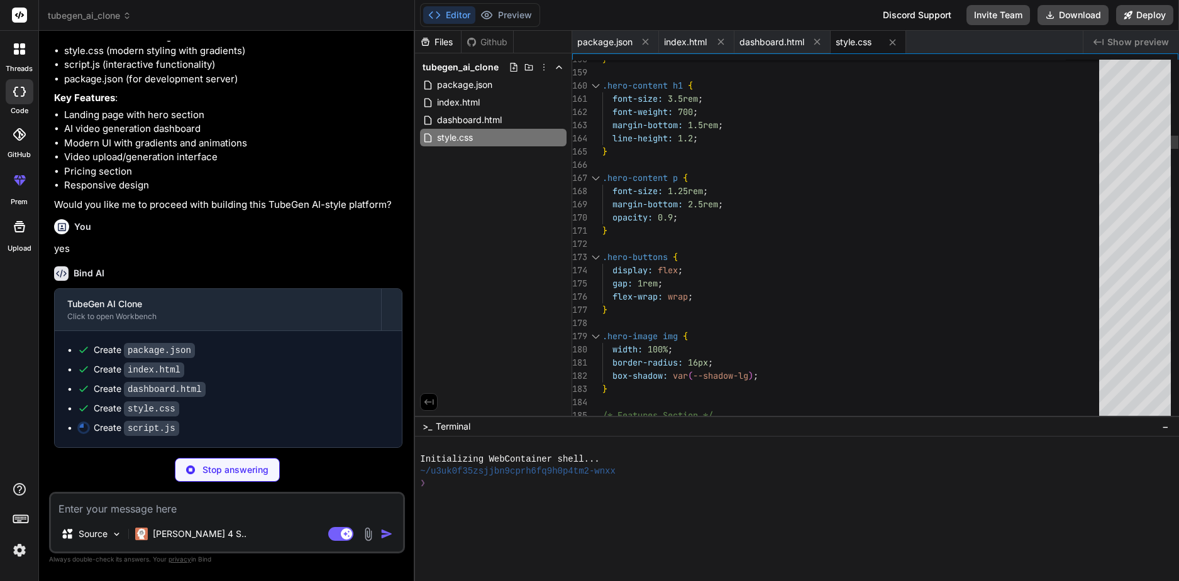
type textarea "x"
type textarea "showNotification('Low credits! Consider upgrading your plan.', 'error'); } } }"
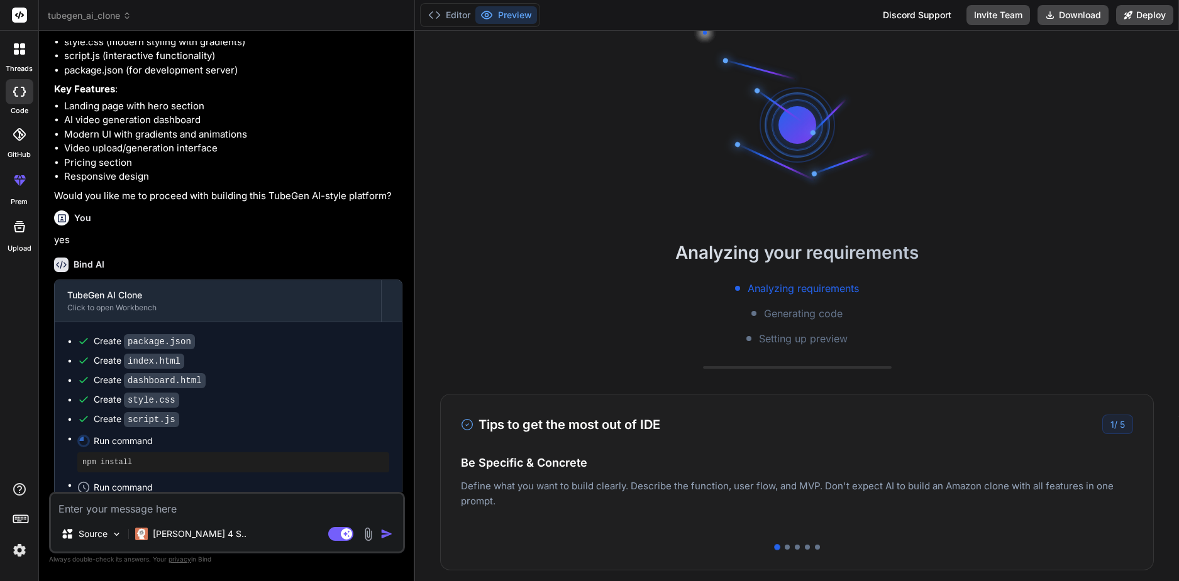
scroll to position [60, 0]
type textarea "x"
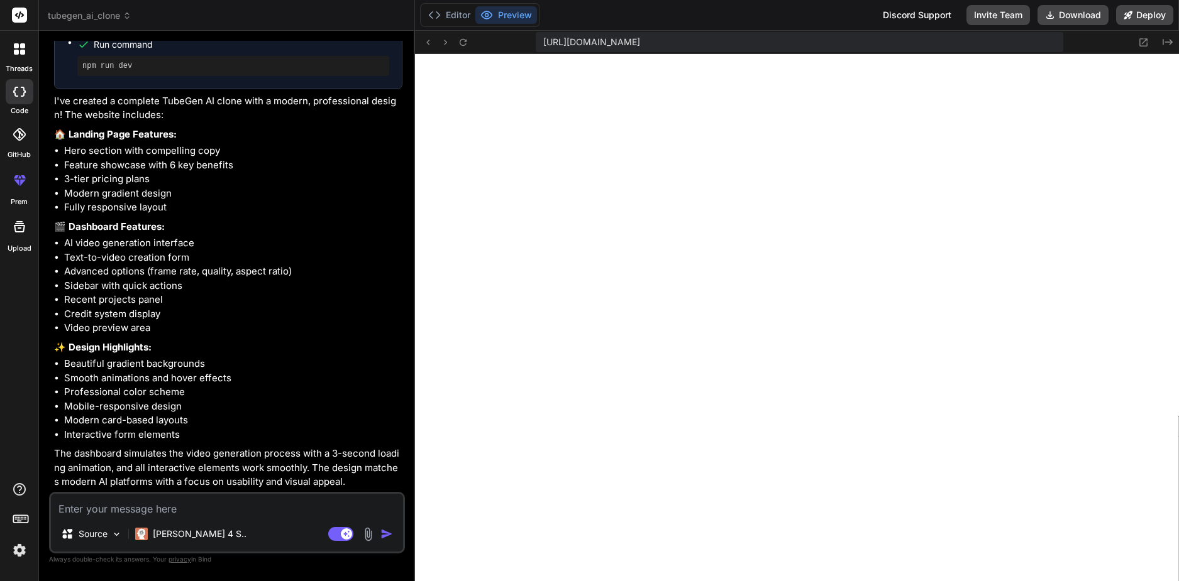
scroll to position [916, 0]
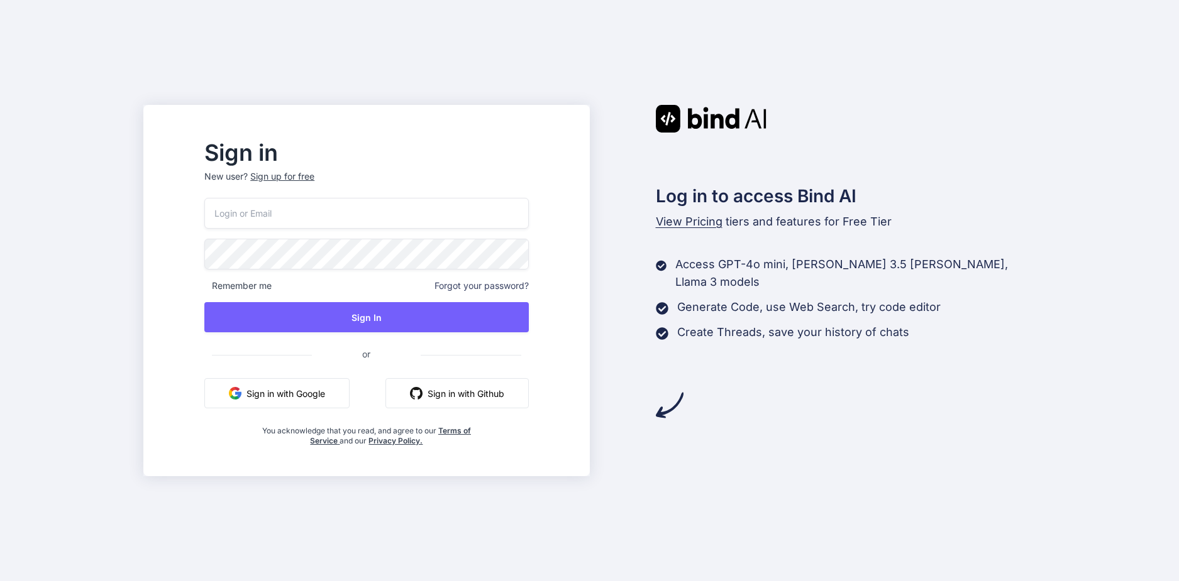
click at [347, 392] on button "Sign in with Google" at bounding box center [276, 393] width 145 height 30
